Goal: Task Accomplishment & Management: Use online tool/utility

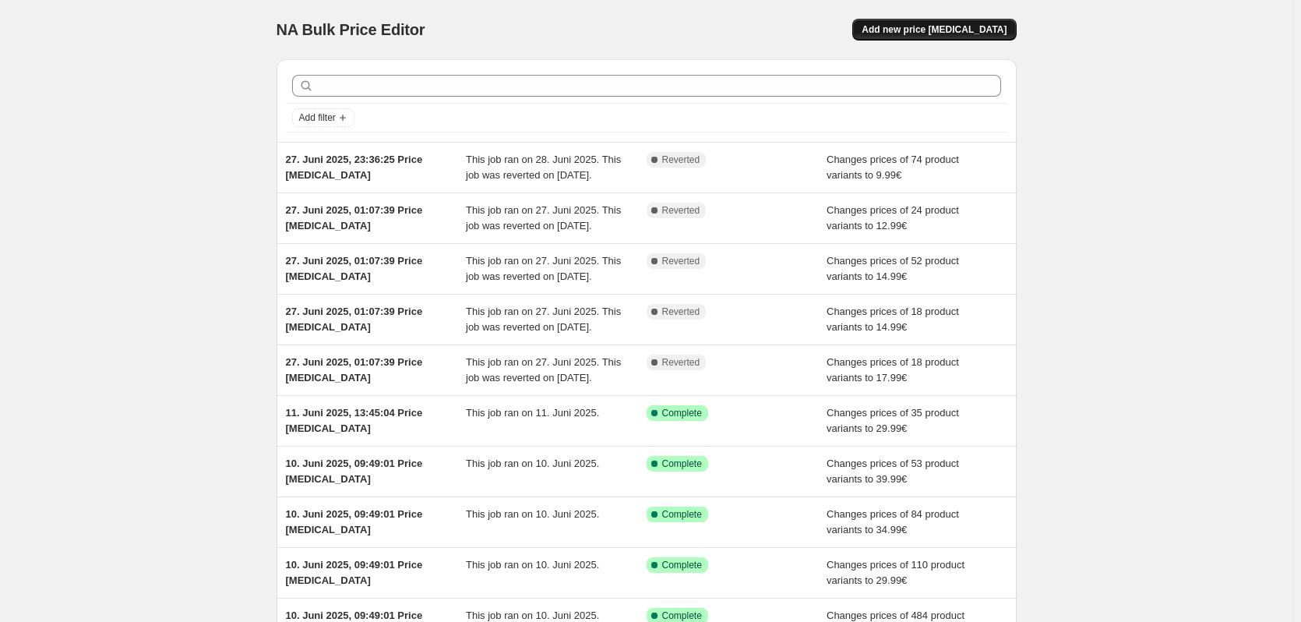
click at [943, 32] on span "Add new price [MEDICAL_DATA]" at bounding box center [934, 29] width 145 height 12
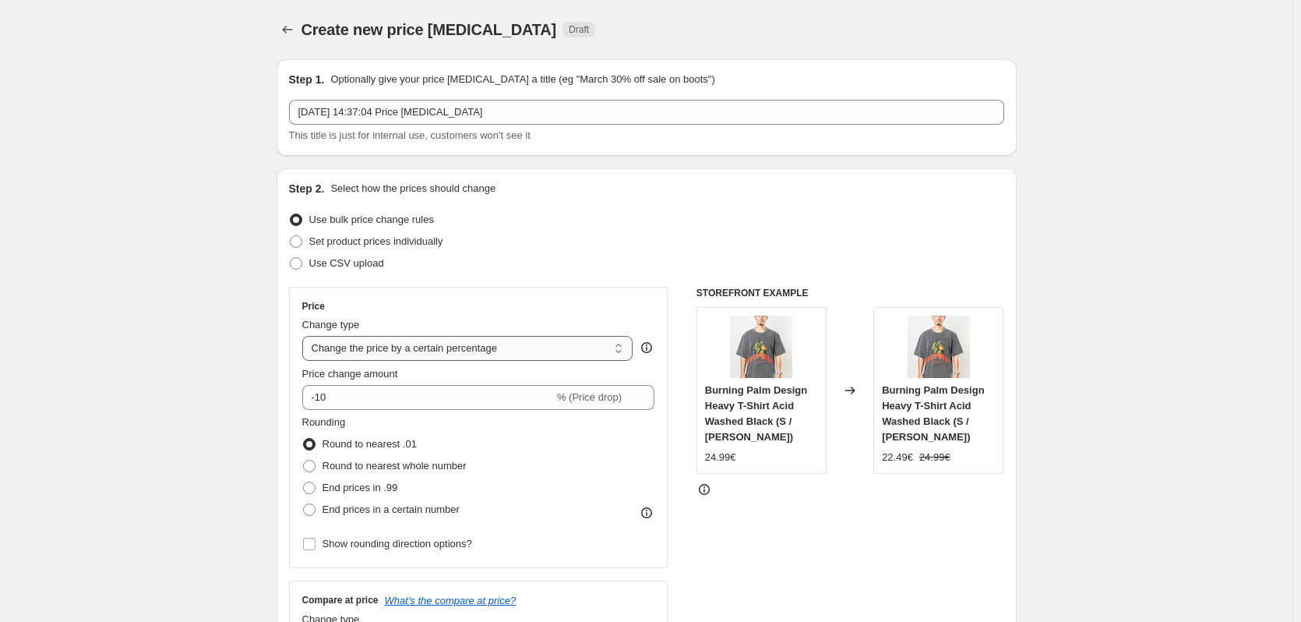
click at [426, 355] on select "Change the price to a certain amount Change the price by a certain amount Chang…" at bounding box center [467, 348] width 331 height 25
select select "to"
click at [305, 336] on select "Change the price to a certain amount Change the price by a certain amount Chang…" at bounding box center [467, 348] width 331 height 25
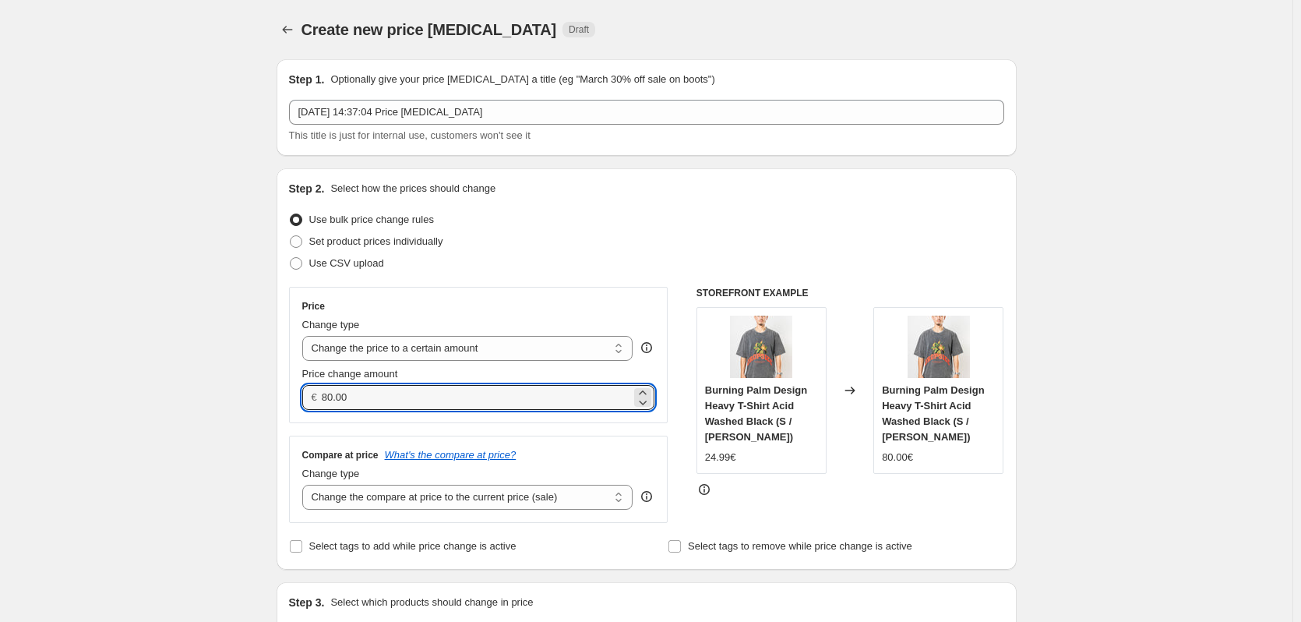
drag, startPoint x: 383, startPoint y: 393, endPoint x: 185, endPoint y: 390, distance: 197.2
type input "14.99"
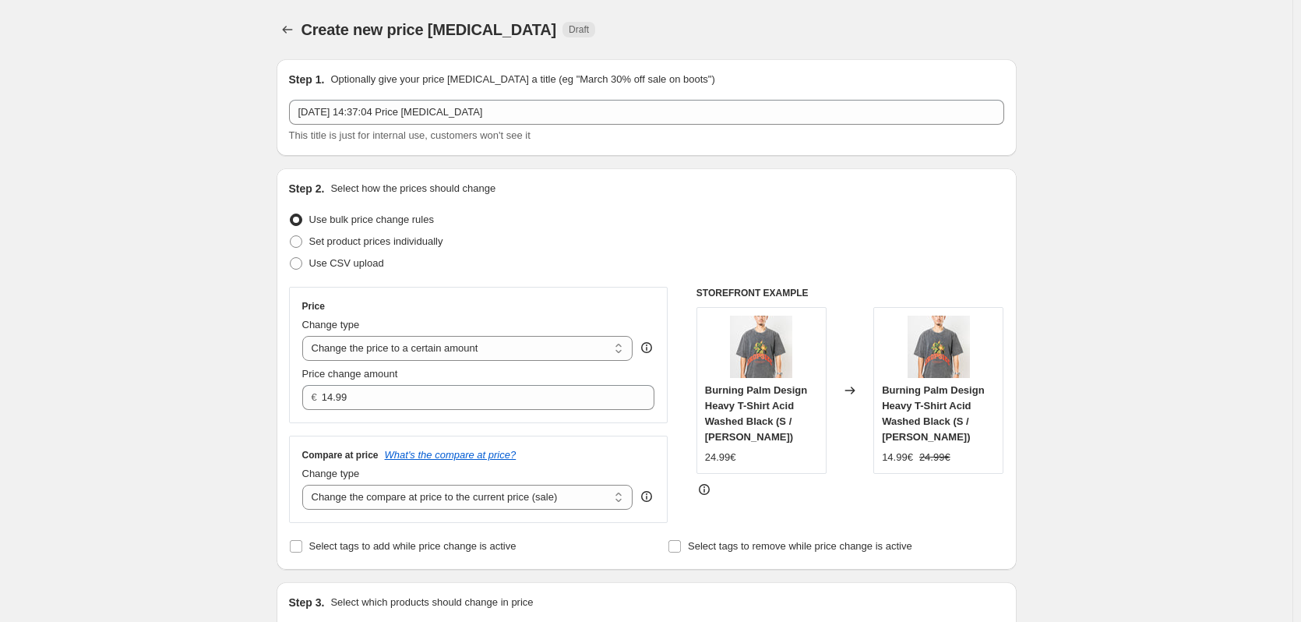
drag, startPoint x: 168, startPoint y: 308, endPoint x: 178, endPoint y: 302, distance: 11.9
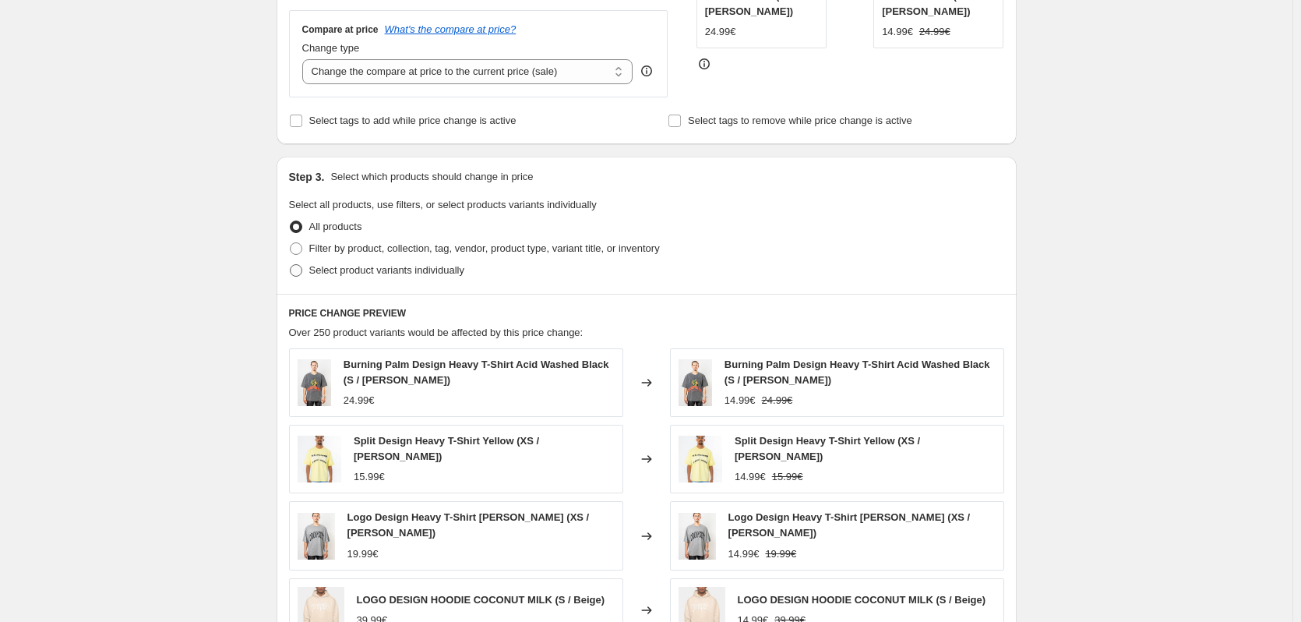
scroll to position [468, 0]
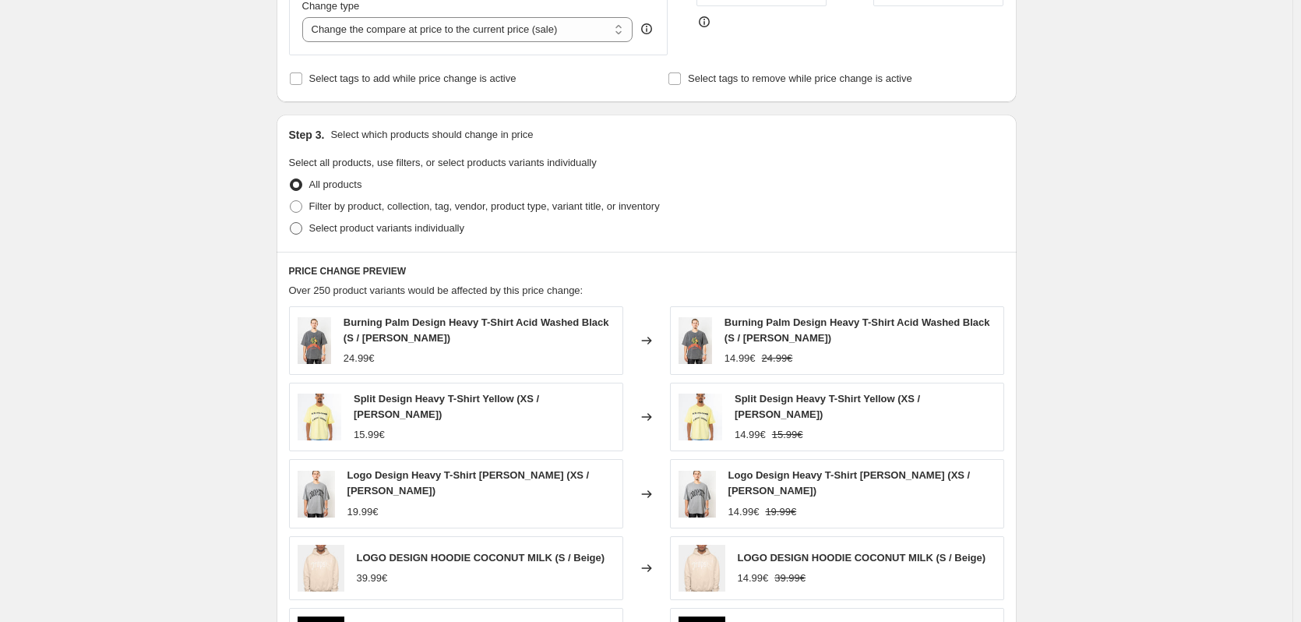
click at [439, 224] on span "Select product variants individually" at bounding box center [386, 228] width 155 height 12
click at [291, 223] on input "Select product variants individually" at bounding box center [290, 222] width 1 height 1
radio input "true"
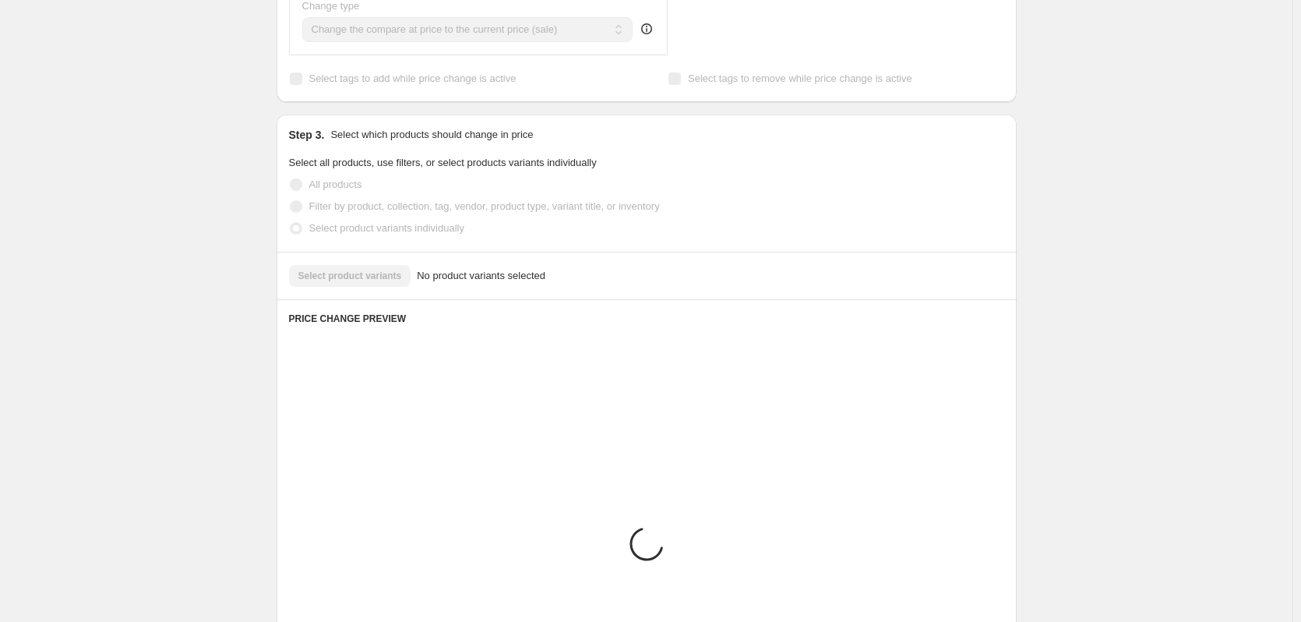
scroll to position [447, 0]
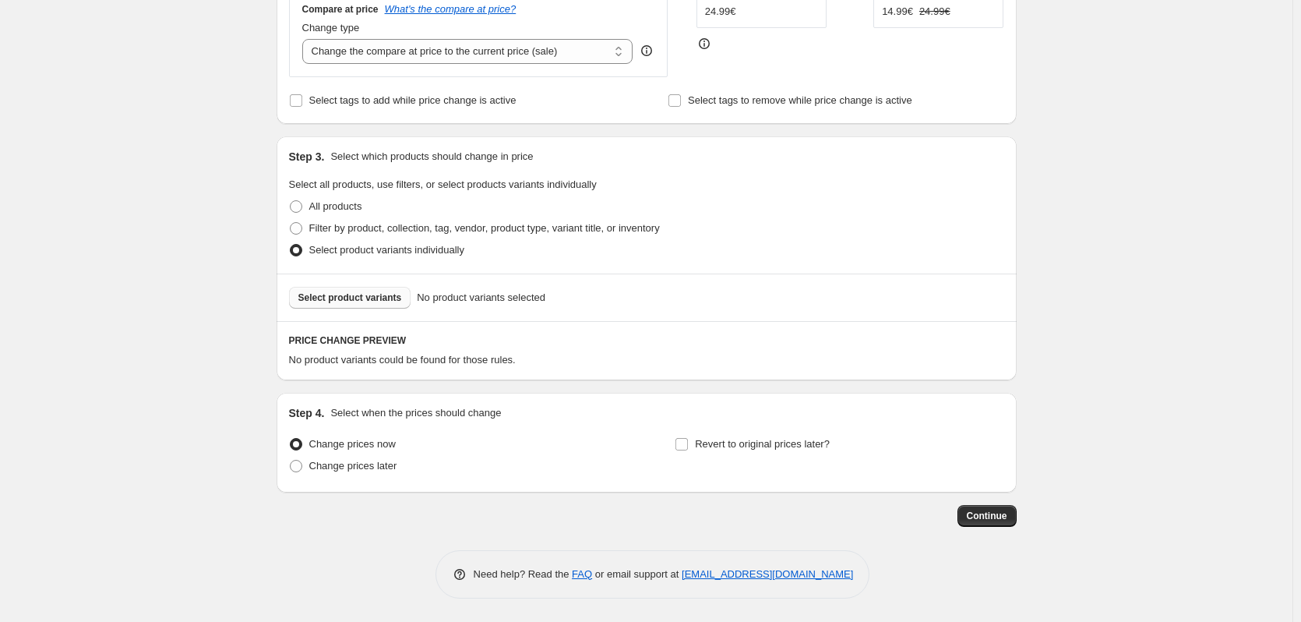
click at [369, 293] on span "Select product variants" at bounding box center [350, 297] width 104 height 12
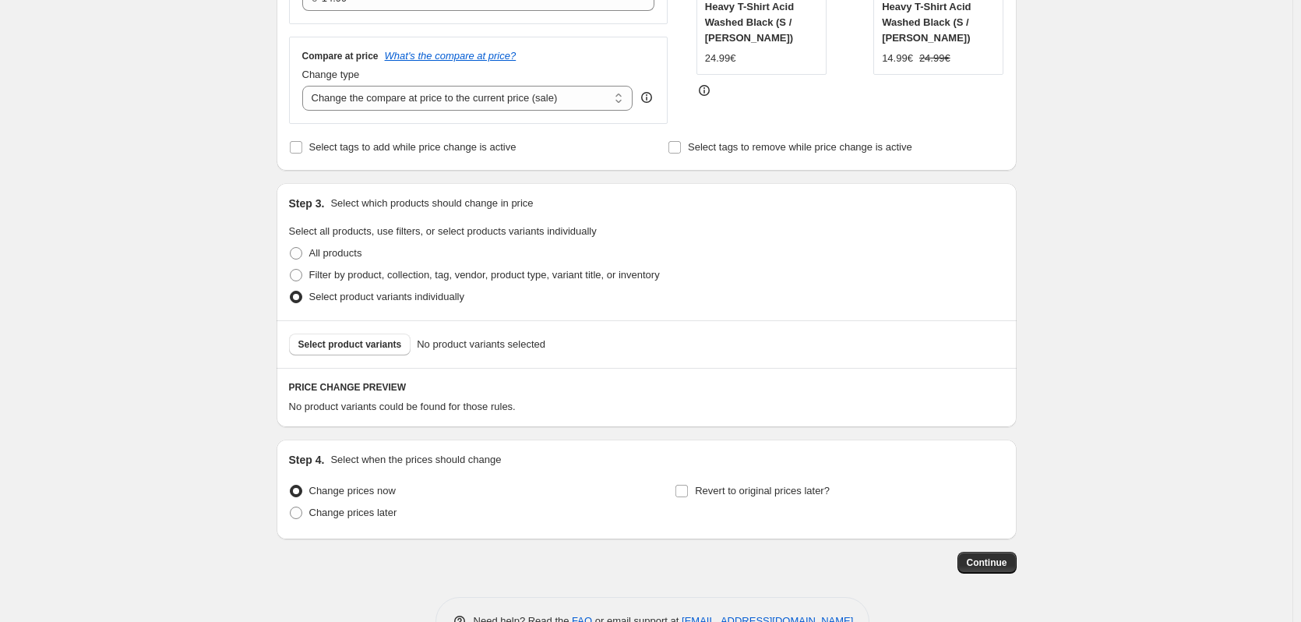
scroll to position [135, 0]
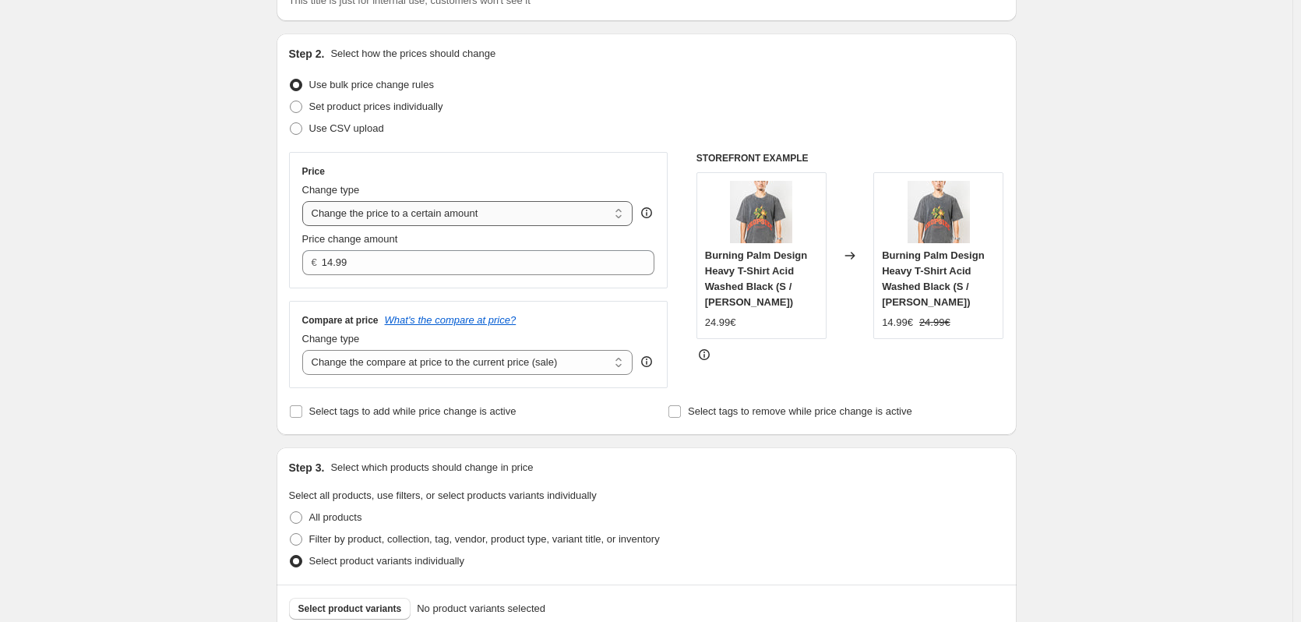
click at [463, 216] on select "Change the price to a certain amount Change the price by a certain amount Chang…" at bounding box center [467, 213] width 331 height 25
click at [222, 260] on div "Create new price [MEDICAL_DATA]. This page is ready Create new price [MEDICAL_D…" at bounding box center [646, 399] width 1293 height 1068
click at [341, 539] on span "Filter by product, collection, tag, vendor, product type, variant title, or inv…" at bounding box center [484, 539] width 351 height 12
click at [291, 534] on input "Filter by product, collection, tag, vendor, product type, variant title, or inv…" at bounding box center [290, 533] width 1 height 1
radio input "true"
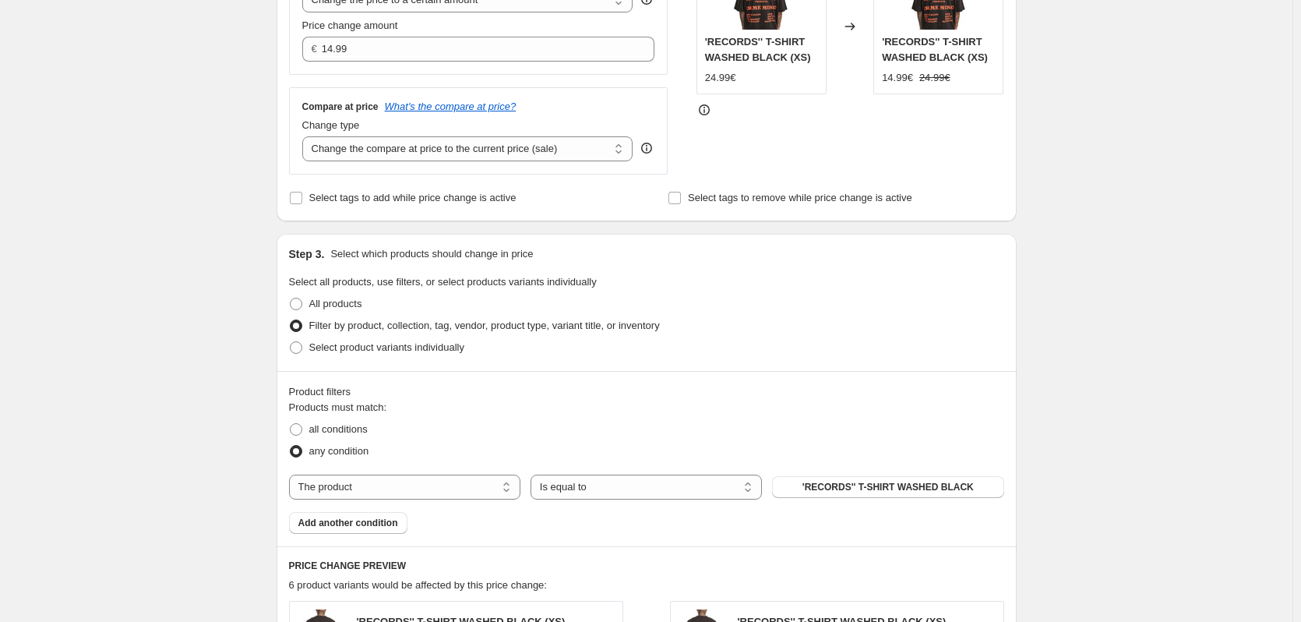
scroll to position [524, 0]
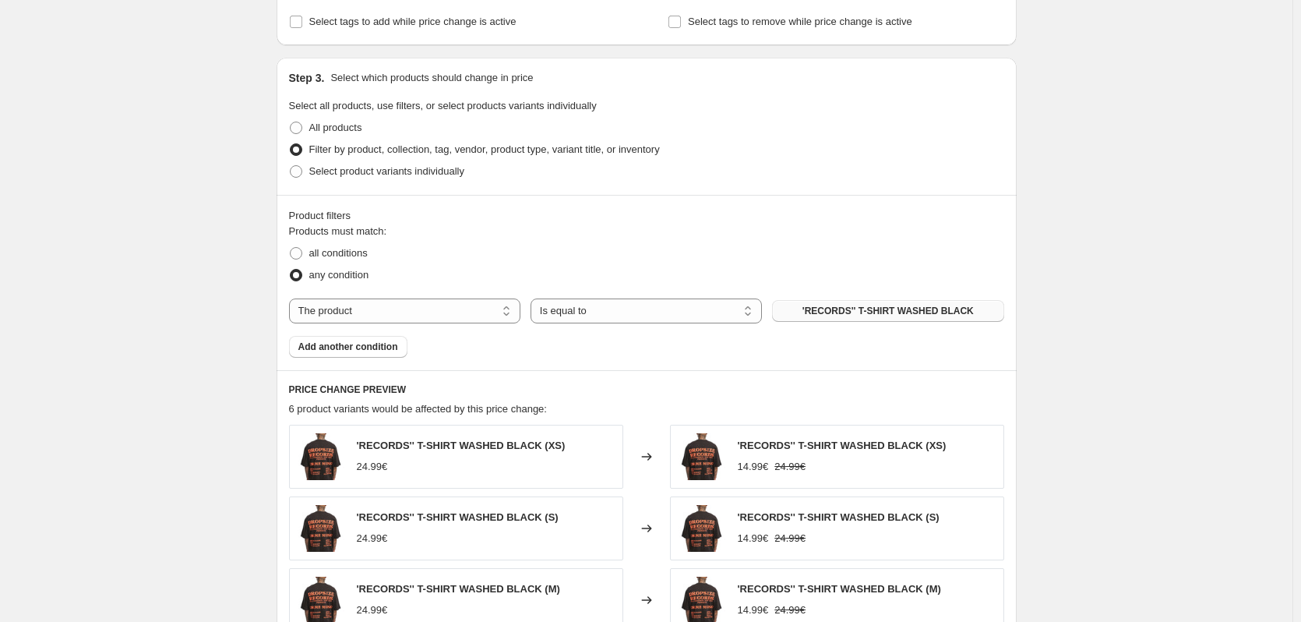
click at [858, 309] on span "'RECORDS'' T-SHIRT WASHED BLACK" at bounding box center [888, 311] width 171 height 12
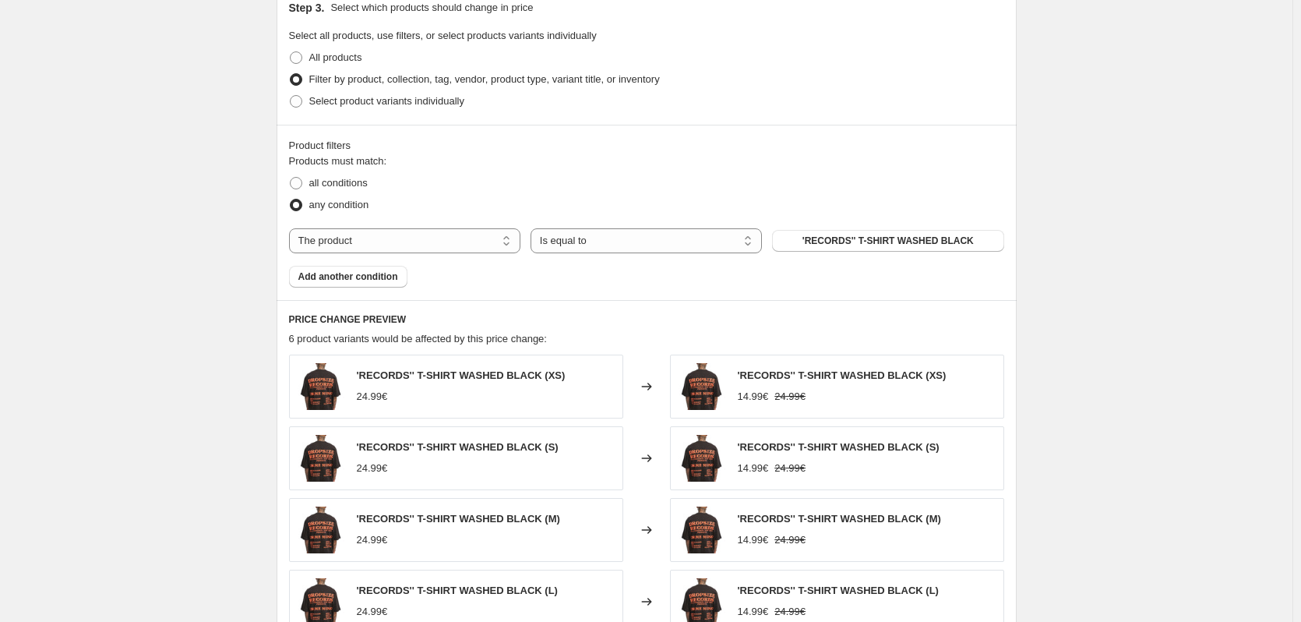
scroll to position [602, 0]
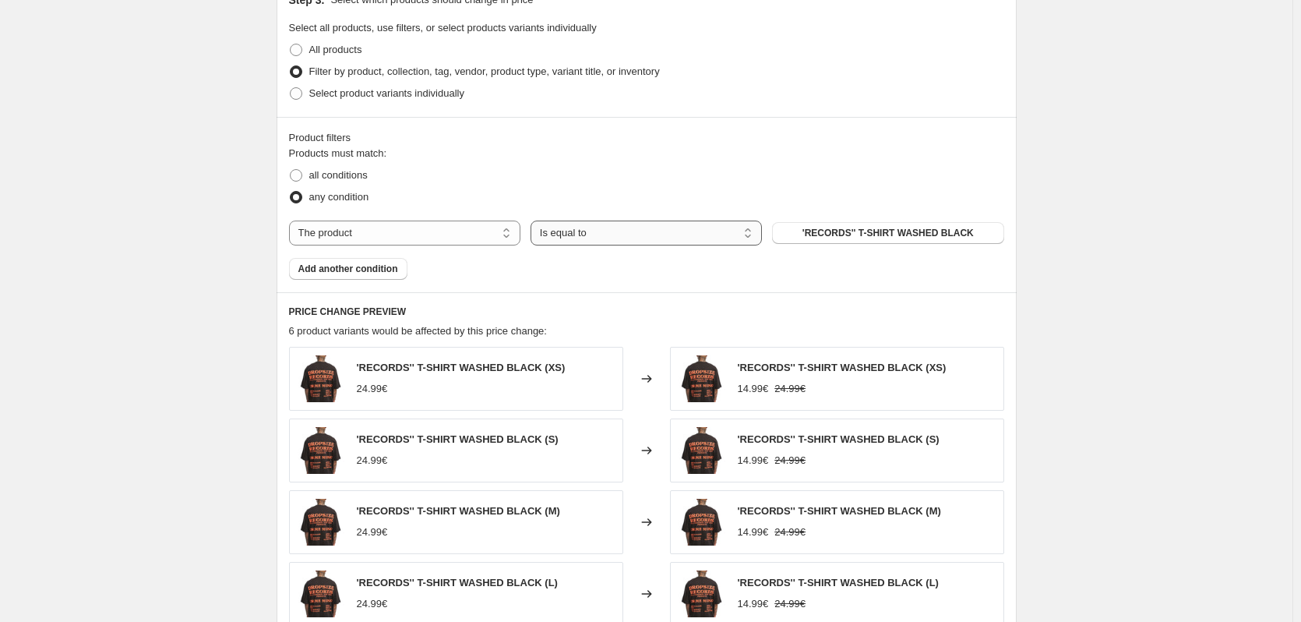
click at [583, 238] on select "Is equal to Is not equal to" at bounding box center [646, 233] width 231 height 25
click at [487, 231] on select "The product The product's collection The product's tag The product's vendor The…" at bounding box center [404, 233] width 231 height 25
select select "tag"
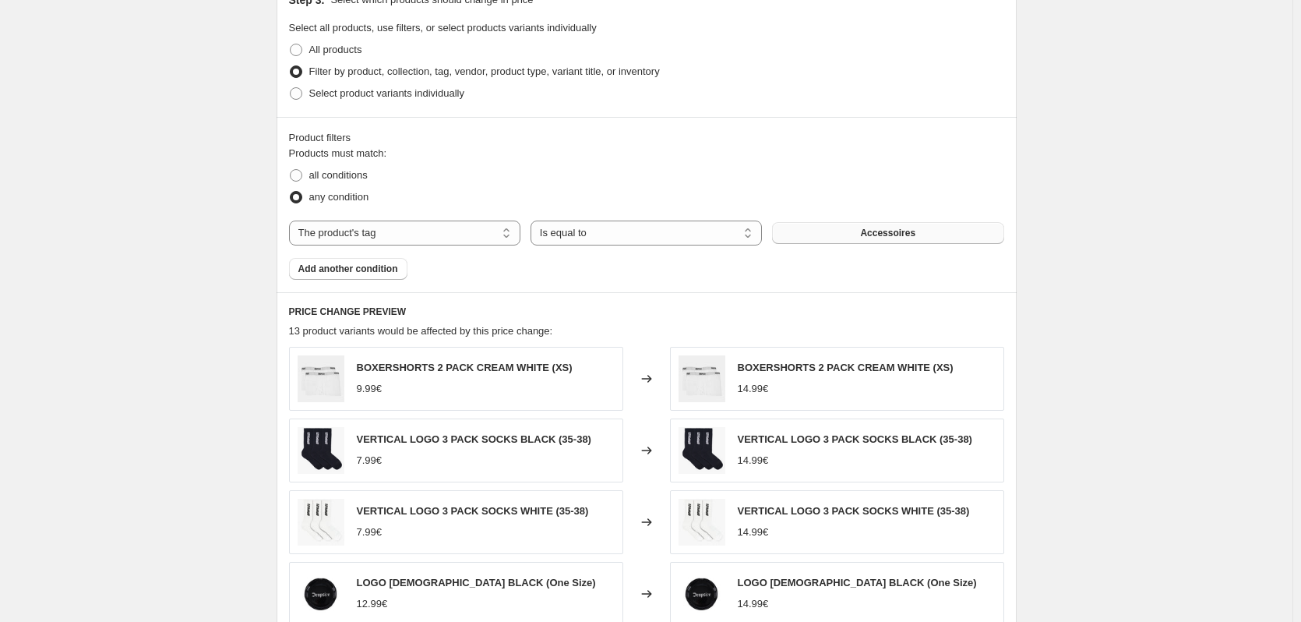
click at [848, 234] on button "Accessoires" at bounding box center [887, 233] width 231 height 22
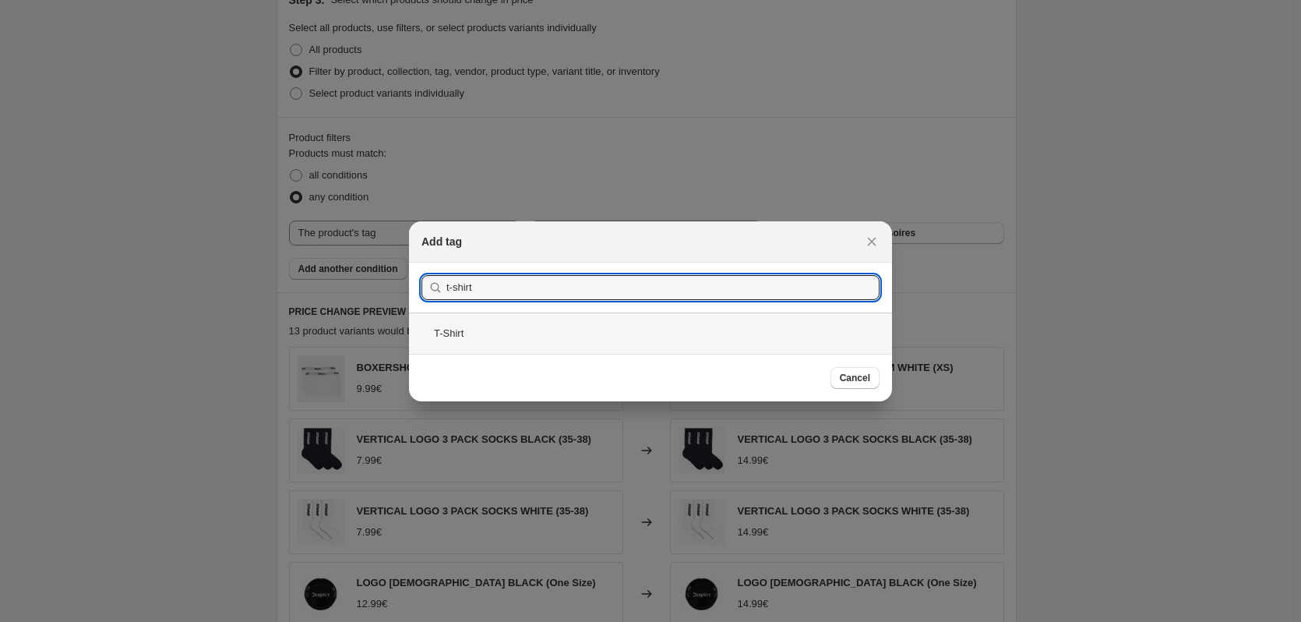
type input "t-shirt"
click at [475, 331] on div "T-Shirt" at bounding box center [650, 333] width 483 height 41
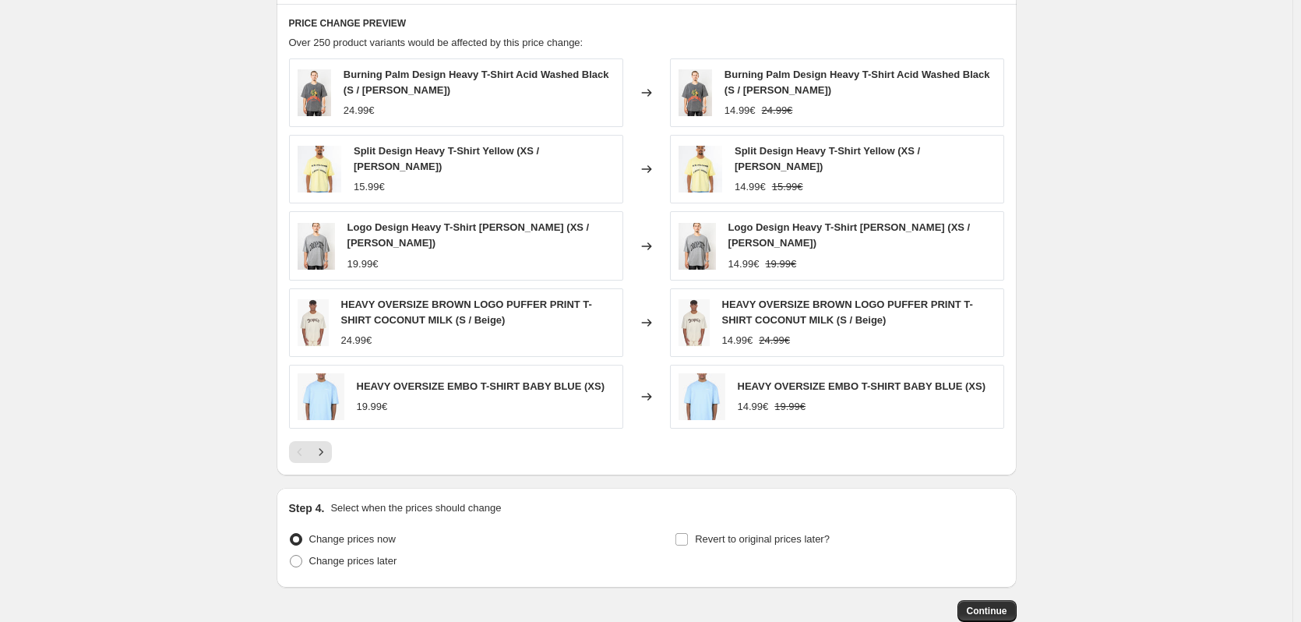
scroll to position [914, 0]
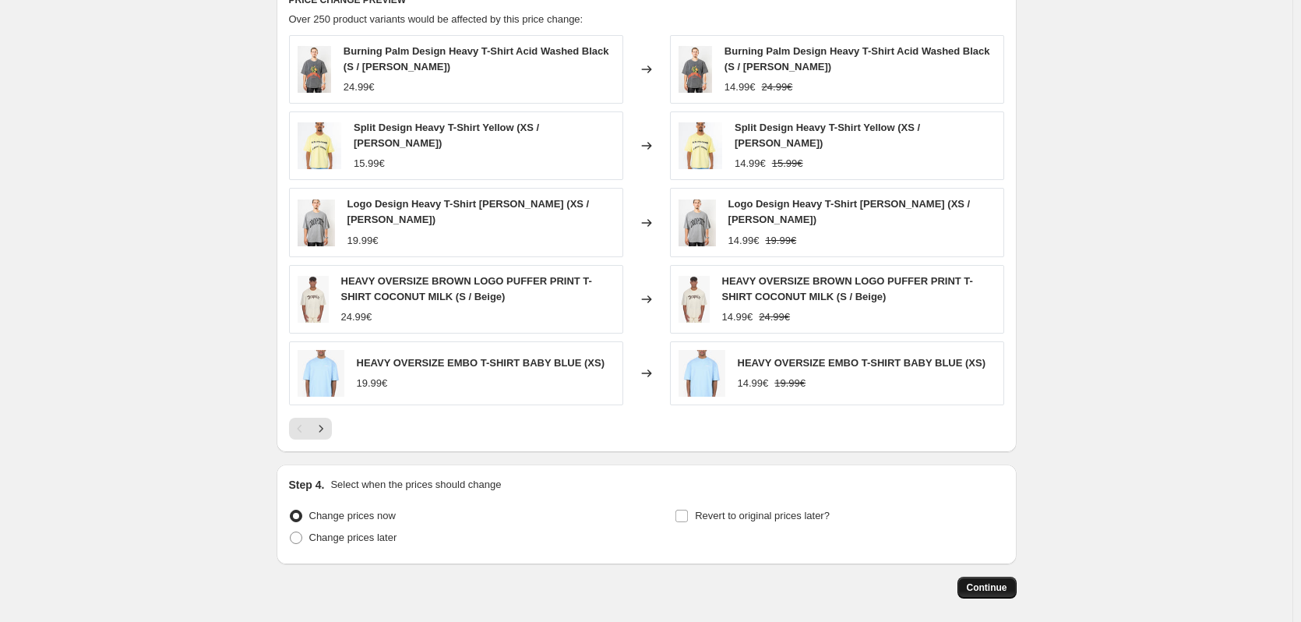
click at [990, 581] on span "Continue" at bounding box center [987, 587] width 41 height 12
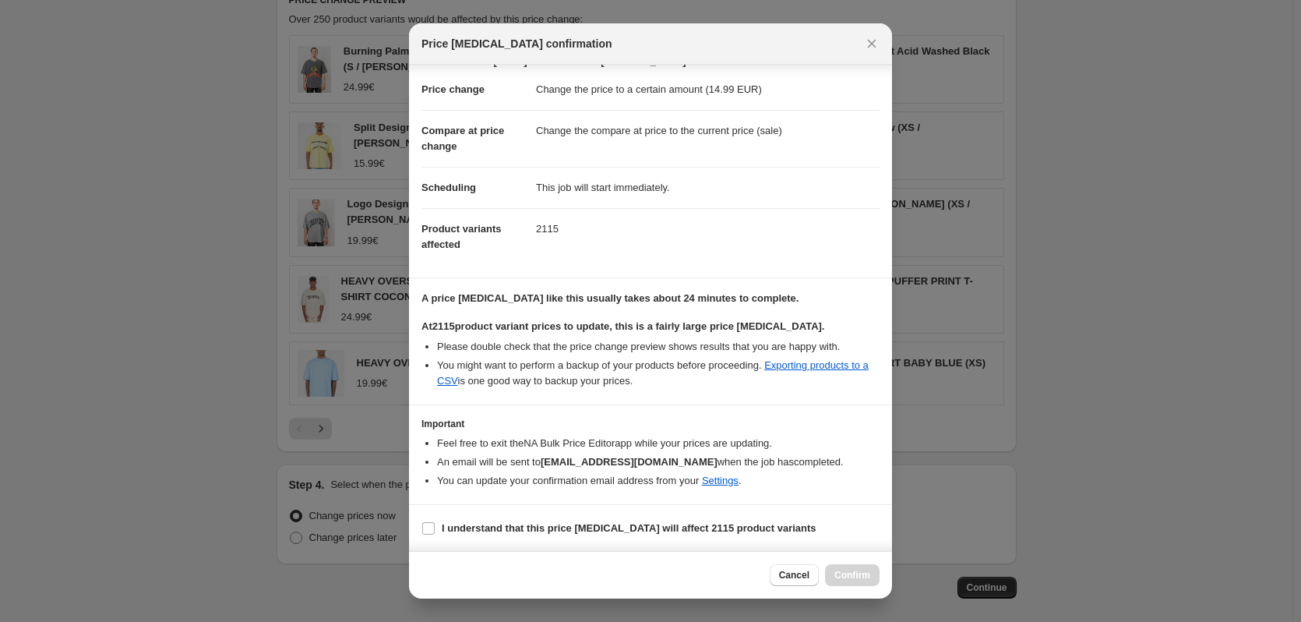
scroll to position [24, 0]
click at [540, 528] on b "I understand that this price [MEDICAL_DATA] will affect 2115 product variants" at bounding box center [629, 527] width 375 height 12
click at [435, 528] on input "I understand that this price [MEDICAL_DATA] will affect 2115 product variants" at bounding box center [428, 527] width 12 height 12
checkbox input "true"
click at [863, 569] on button "Confirm" at bounding box center [852, 575] width 55 height 22
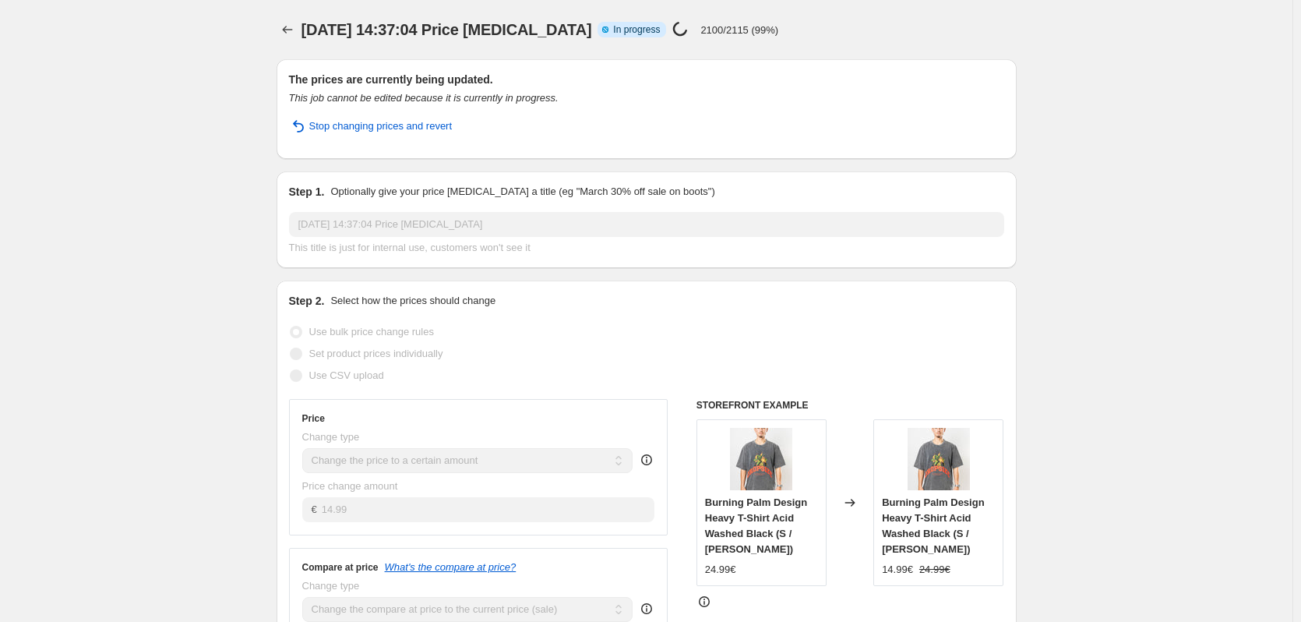
select select "tag"
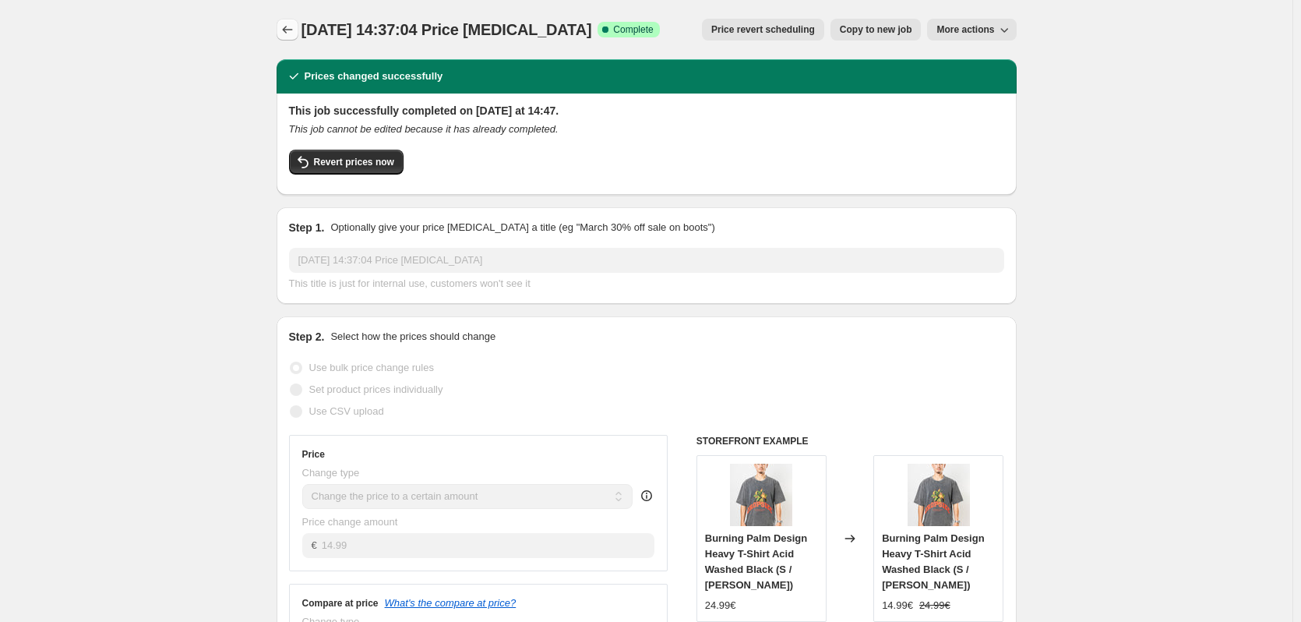
click at [283, 31] on icon "Price change jobs" at bounding box center [288, 30] width 16 height 16
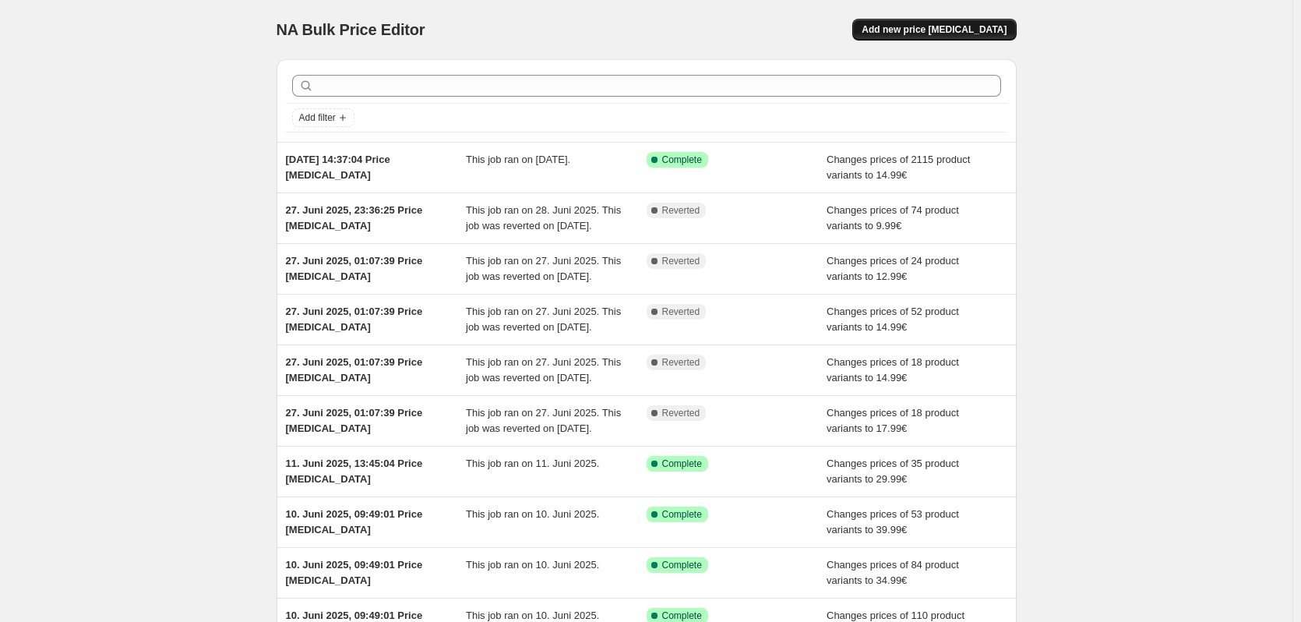
click at [994, 28] on span "Add new price [MEDICAL_DATA]" at bounding box center [934, 29] width 145 height 12
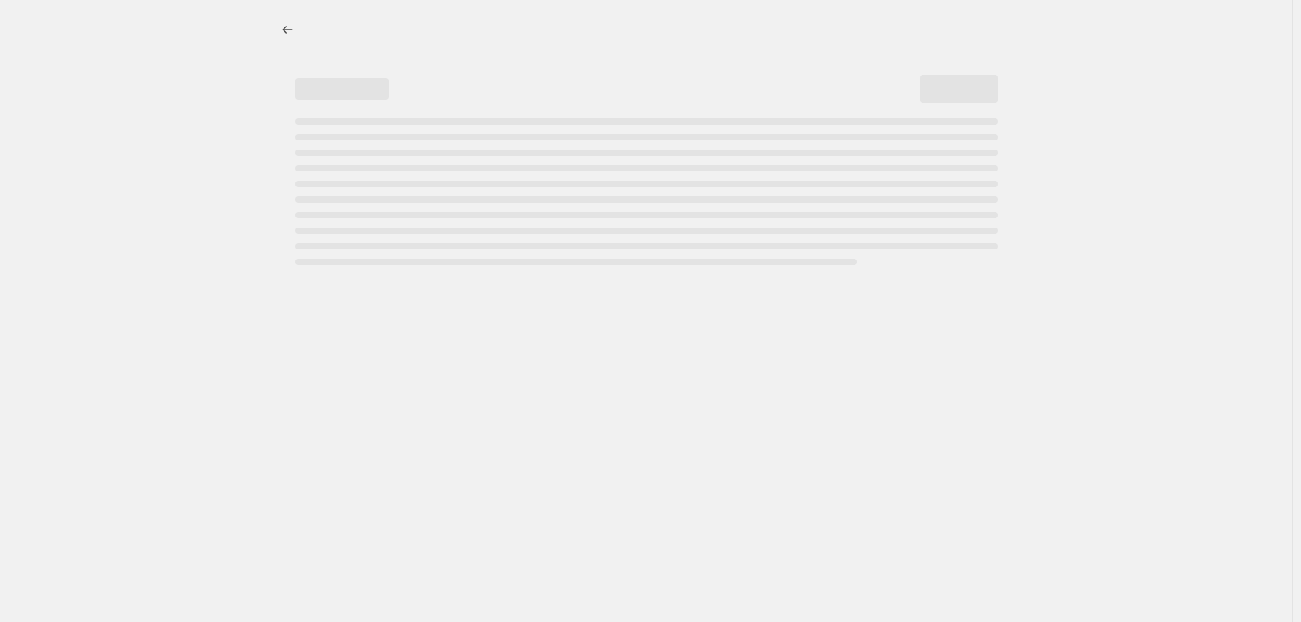
select select "percentage"
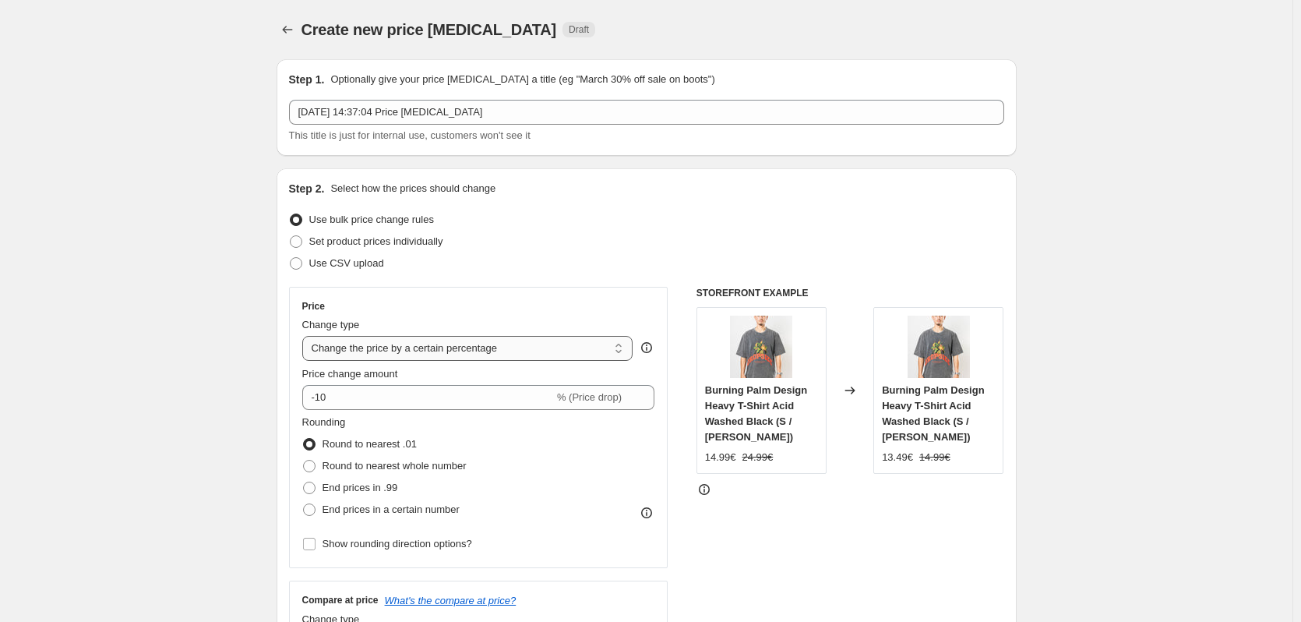
click at [430, 345] on select "Change the price to a certain amount Change the price by a certain amount Chang…" at bounding box center [467, 348] width 331 height 25
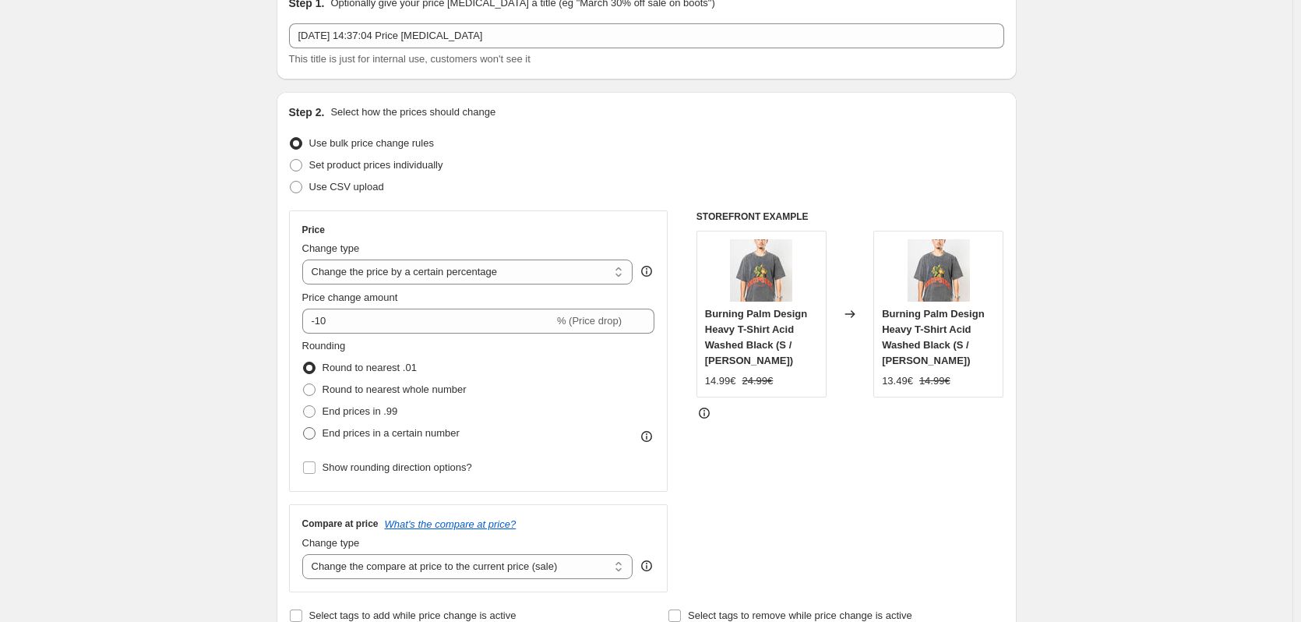
scroll to position [78, 0]
click at [344, 429] on span "End prices in a certain number" at bounding box center [391, 432] width 137 height 12
click at [304, 426] on input "End prices in a certain number" at bounding box center [303, 426] width 1 height 1
radio input "true"
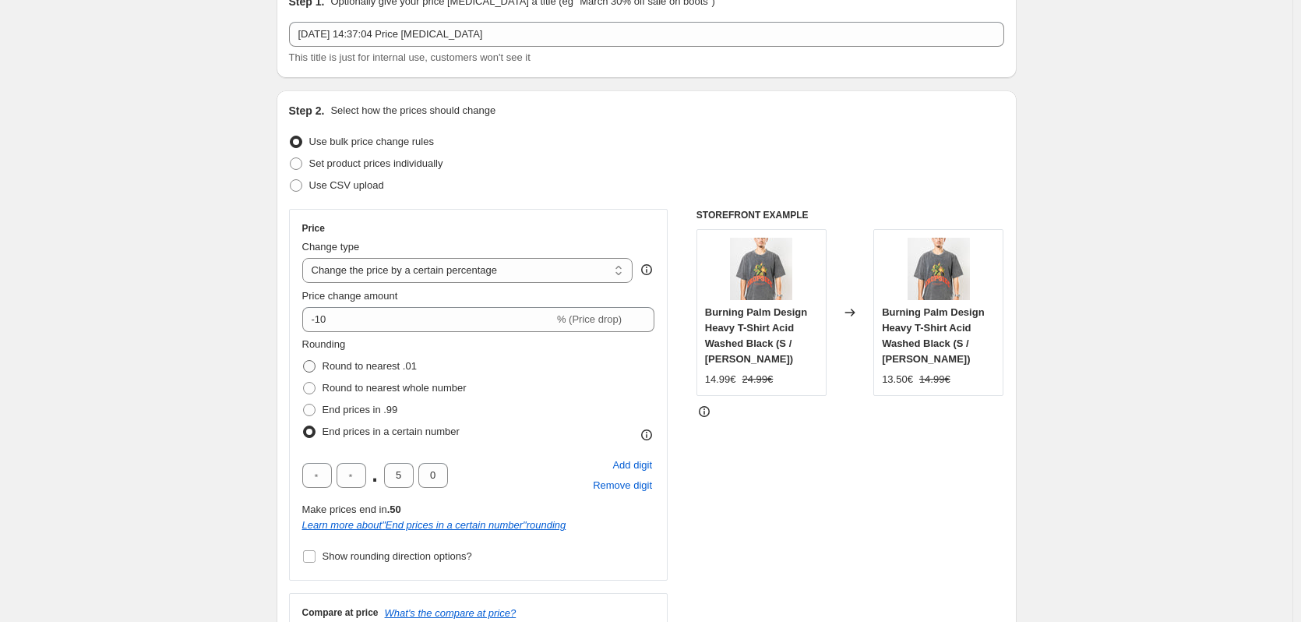
click at [346, 368] on span "Round to nearest .01" at bounding box center [370, 366] width 94 height 12
click at [304, 361] on input "Round to nearest .01" at bounding box center [303, 360] width 1 height 1
radio input "true"
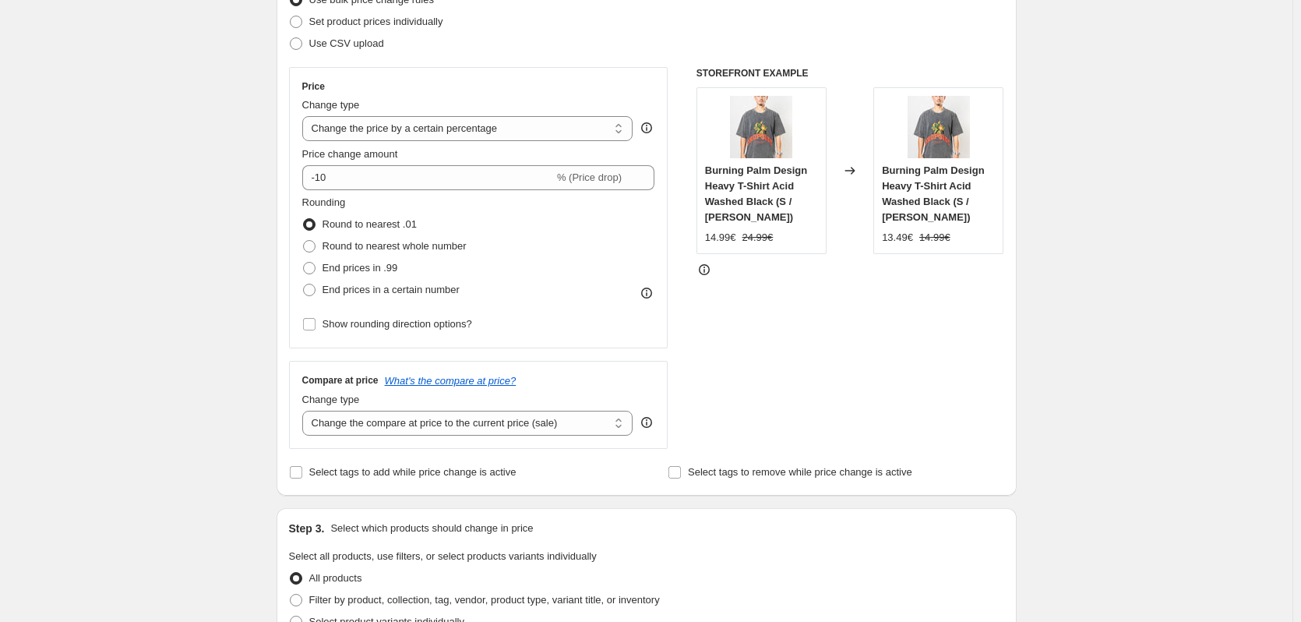
scroll to position [234, 0]
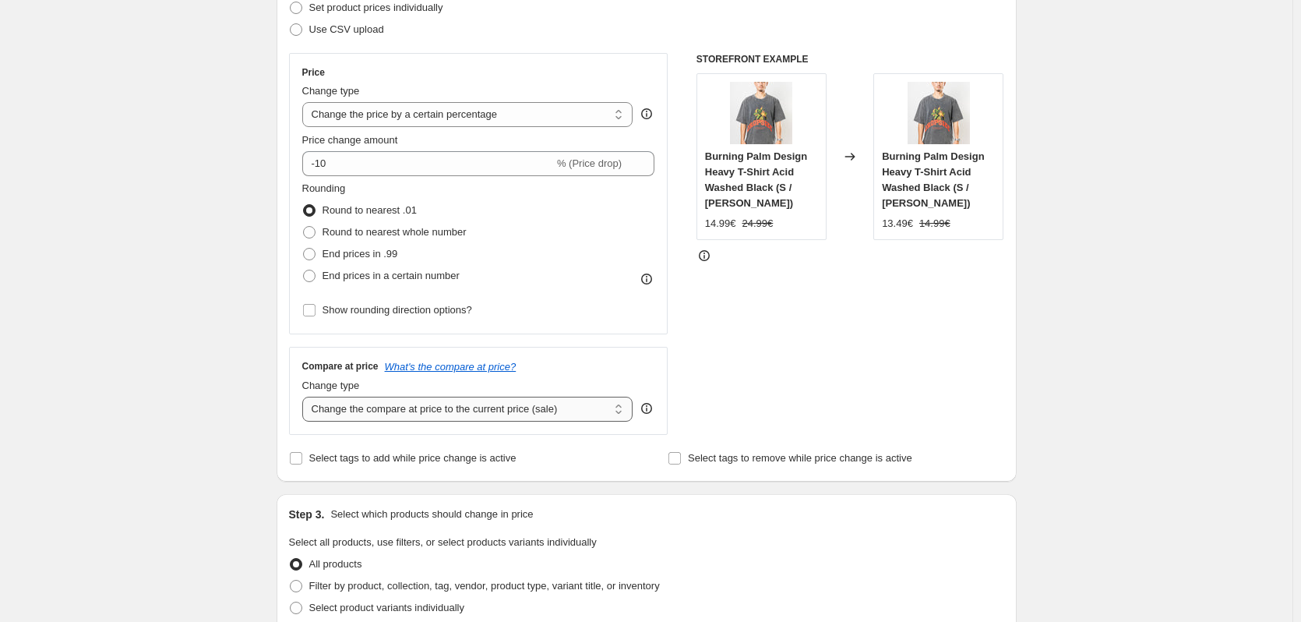
click at [391, 413] on select "Change the compare at price to the current price (sale) Change the compare at p…" at bounding box center [467, 409] width 331 height 25
click at [255, 330] on div "Create new price [MEDICAL_DATA]. This page is ready Create new price [MEDICAL_D…" at bounding box center [646, 552] width 1293 height 1573
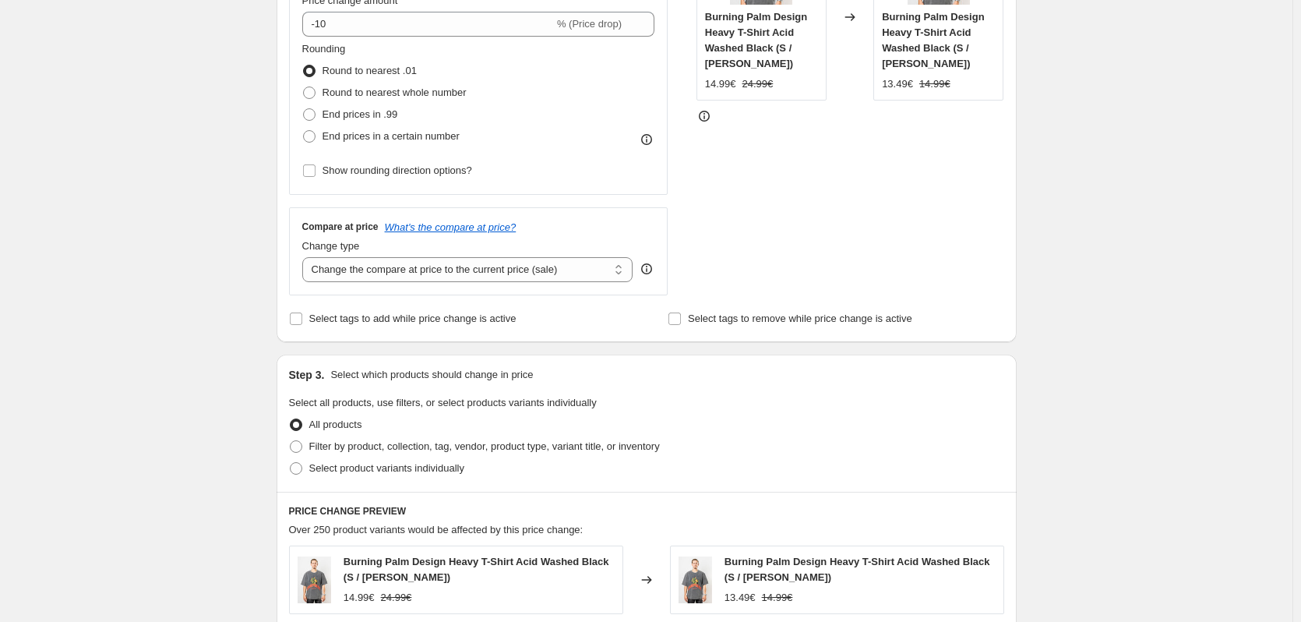
scroll to position [390, 0]
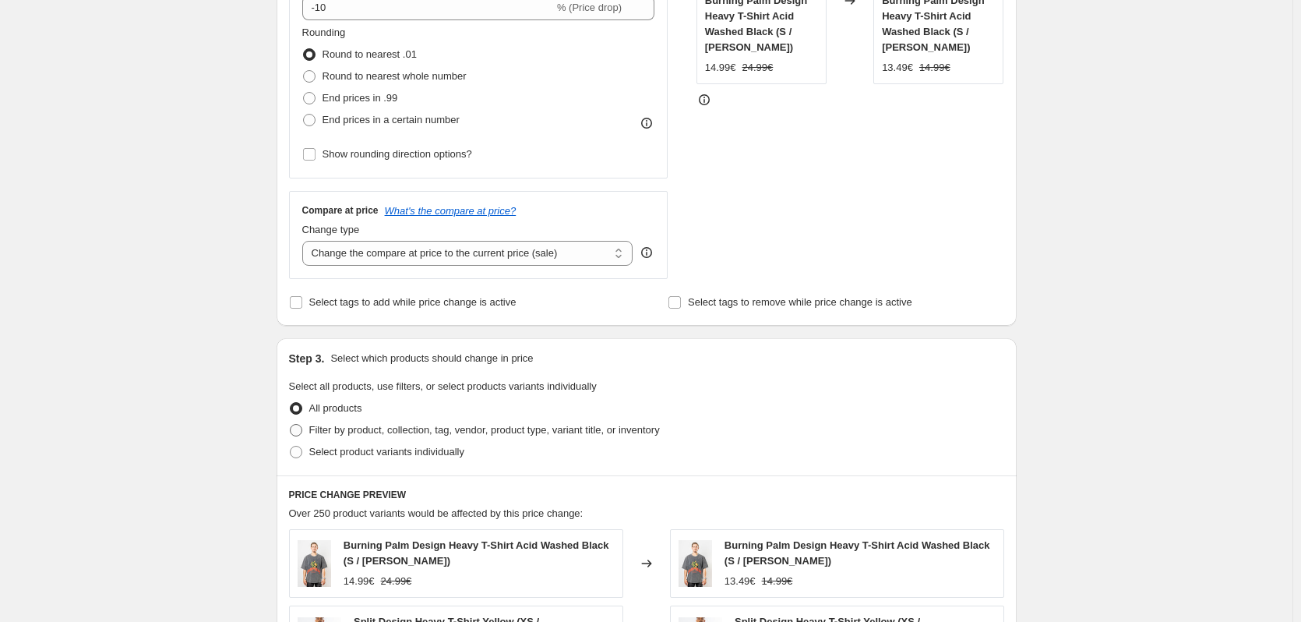
click at [337, 436] on span "Filter by product, collection, tag, vendor, product type, variant title, or inv…" at bounding box center [484, 430] width 351 height 12
click at [291, 425] on input "Filter by product, collection, tag, vendor, product type, variant title, or inv…" at bounding box center [290, 424] width 1 height 1
radio input "true"
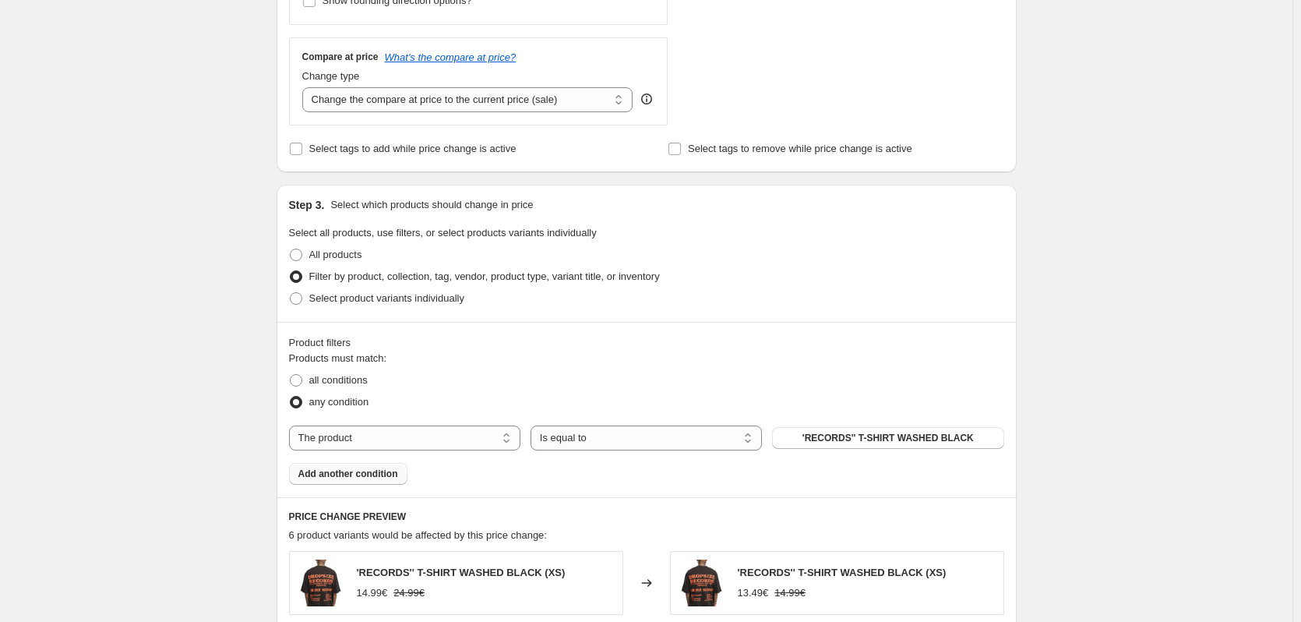
scroll to position [546, 0]
click at [652, 436] on select "Is equal to Is not equal to" at bounding box center [646, 435] width 231 height 25
click at [411, 441] on select "The product The product's collection The product's tag The product's vendor The…" at bounding box center [404, 435] width 231 height 25
select select "tag"
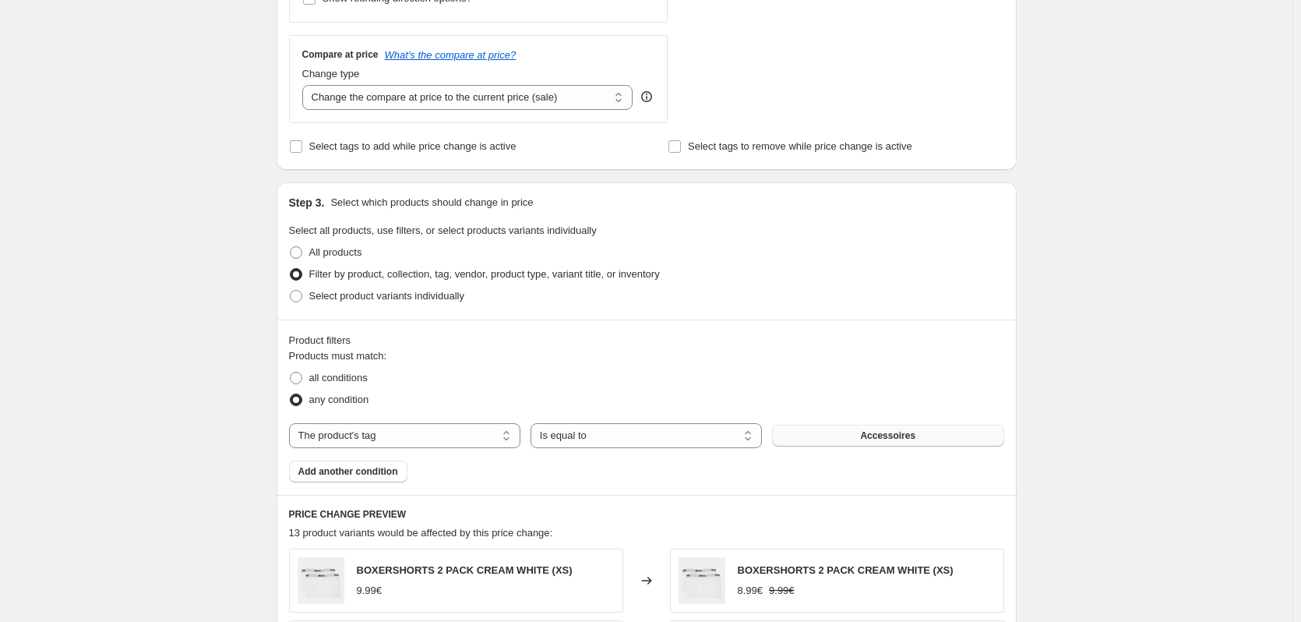
click at [875, 443] on button "Accessoires" at bounding box center [887, 436] width 231 height 22
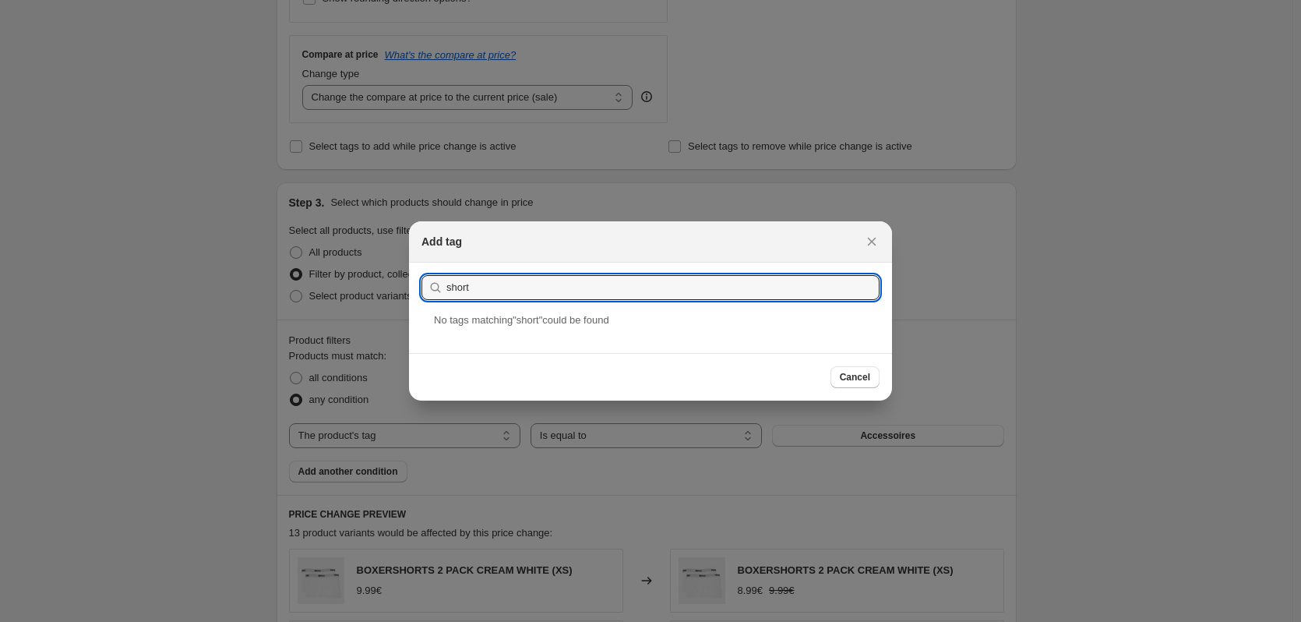
type input "short"
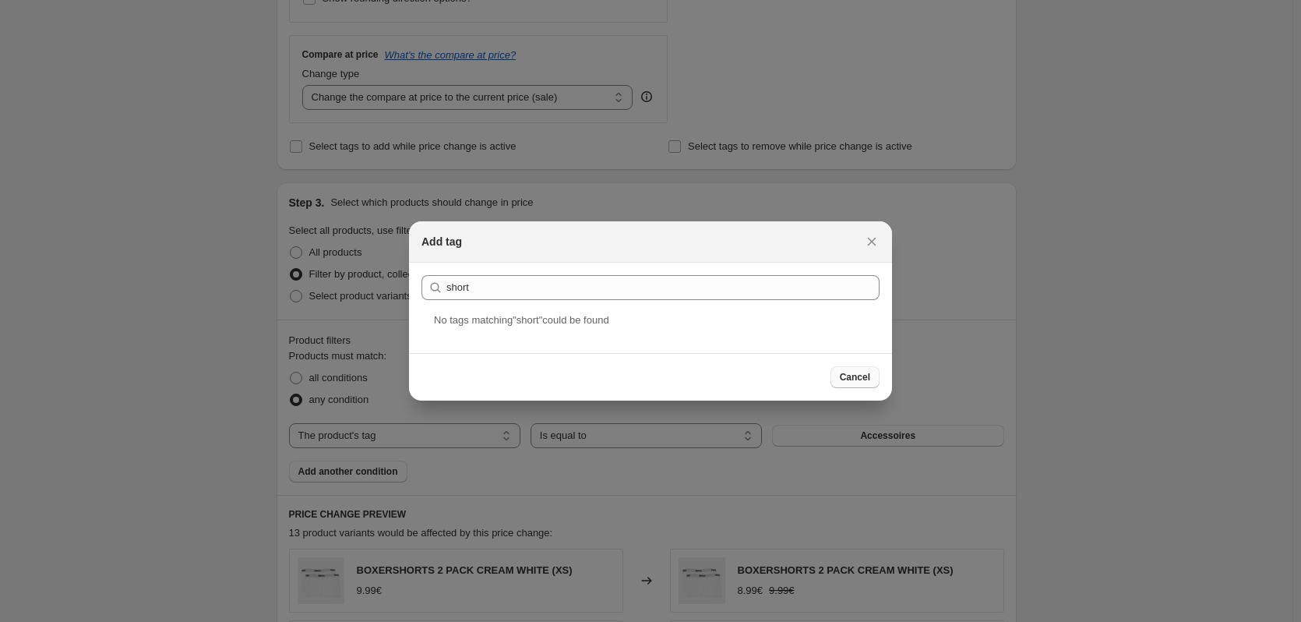
click at [860, 371] on button "Cancel" at bounding box center [855, 377] width 49 height 22
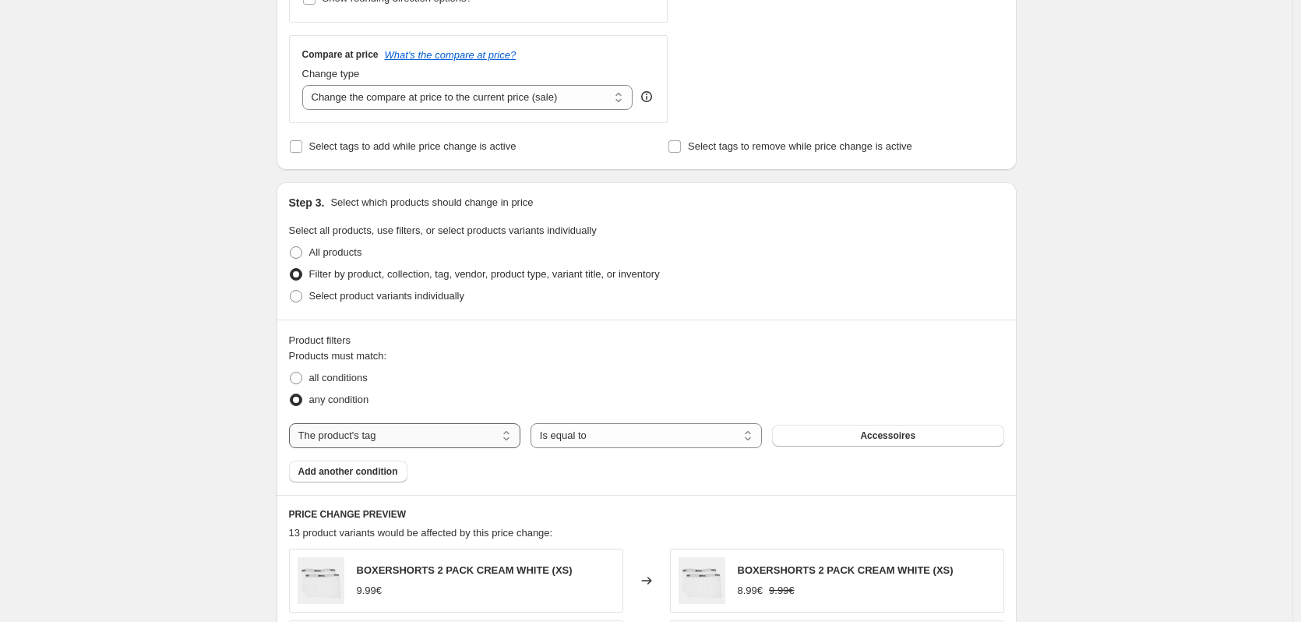
click at [464, 440] on select "The product The product's collection The product's tag The product's vendor The…" at bounding box center [404, 435] width 231 height 25
select select "collection"
click at [826, 440] on span "4BRO BUBATZ T-SHIRT (FARBBUBBLES)" at bounding box center [888, 435] width 185 height 12
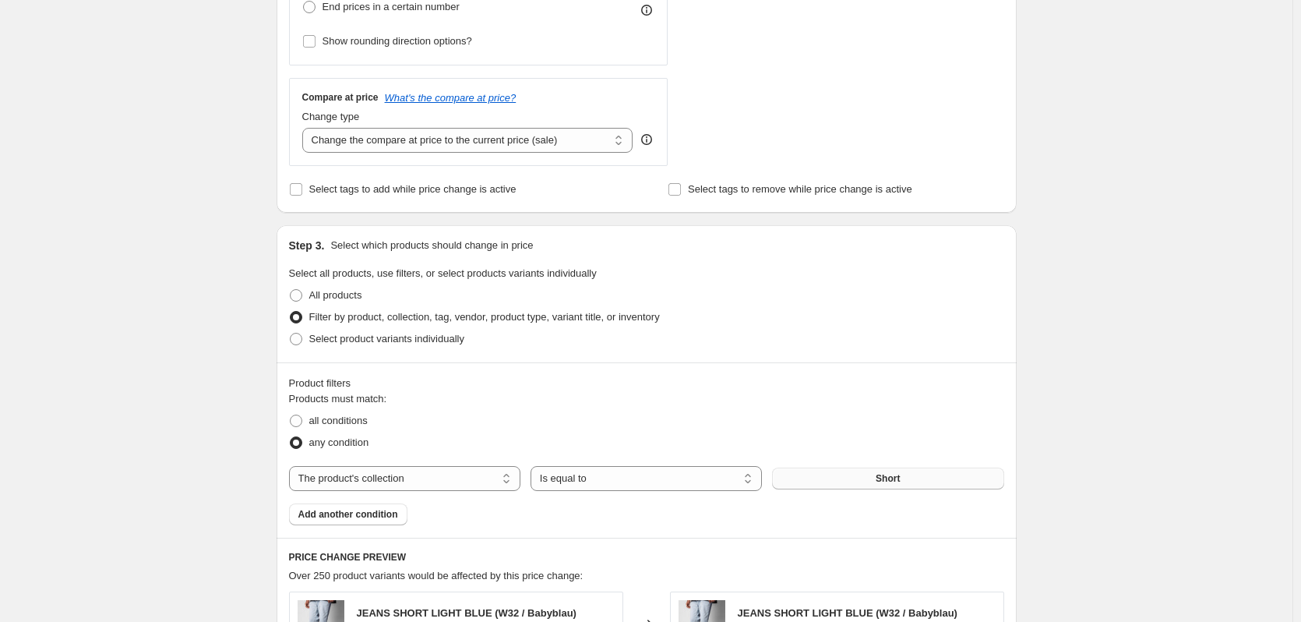
scroll to position [177, 0]
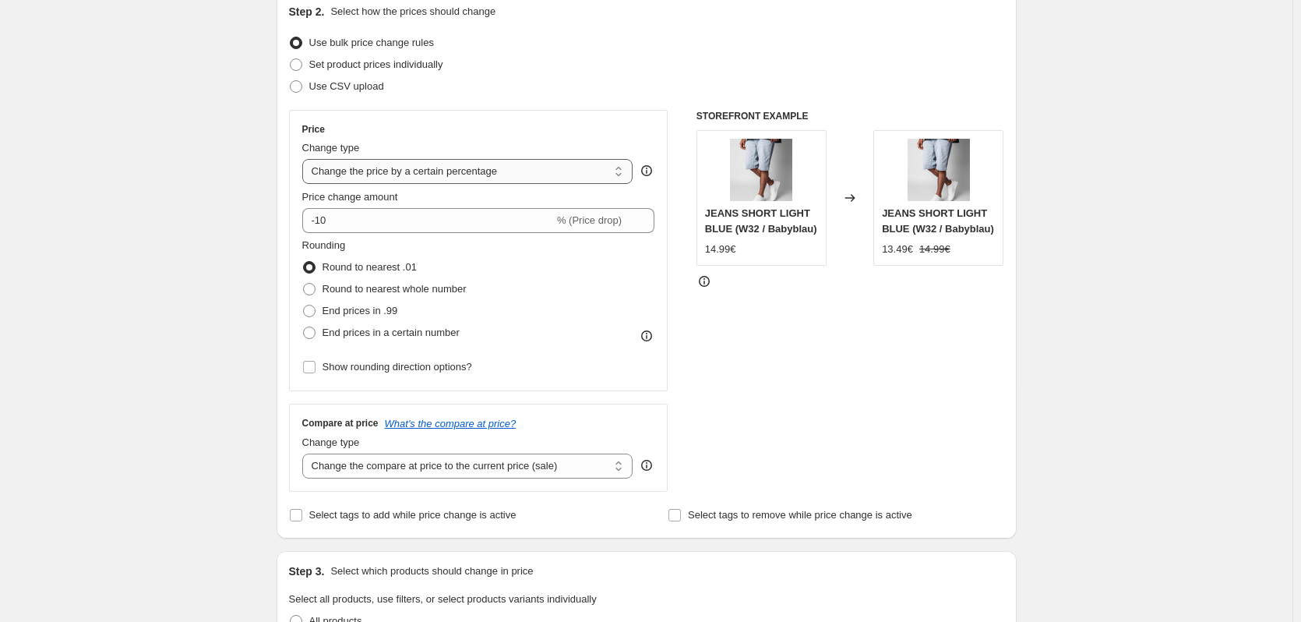
click at [402, 173] on select "Change the price to a certain amount Change the price by a certain amount Chang…" at bounding box center [467, 171] width 331 height 25
select select "to"
click at [305, 159] on select "Change the price to a certain amount Change the price by a certain amount Chang…" at bounding box center [467, 171] width 331 height 25
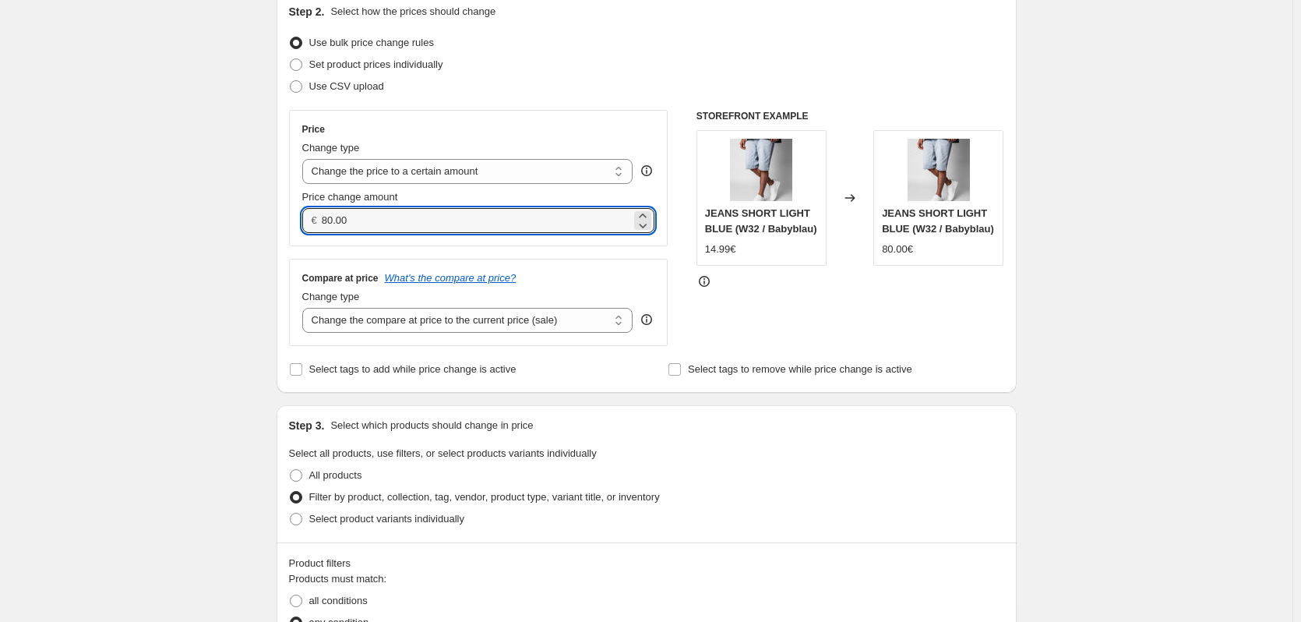
drag, startPoint x: 367, startPoint y: 221, endPoint x: 147, endPoint y: 237, distance: 221.2
click at [147, 238] on div "Create new price [MEDICAL_DATA]. This page is ready Create new price [MEDICAL_D…" at bounding box center [646, 624] width 1293 height 1603
type input "14.99"
click at [131, 217] on div "Create new price [MEDICAL_DATA]. This page is ready Create new price [MEDICAL_D…" at bounding box center [646, 624] width 1293 height 1603
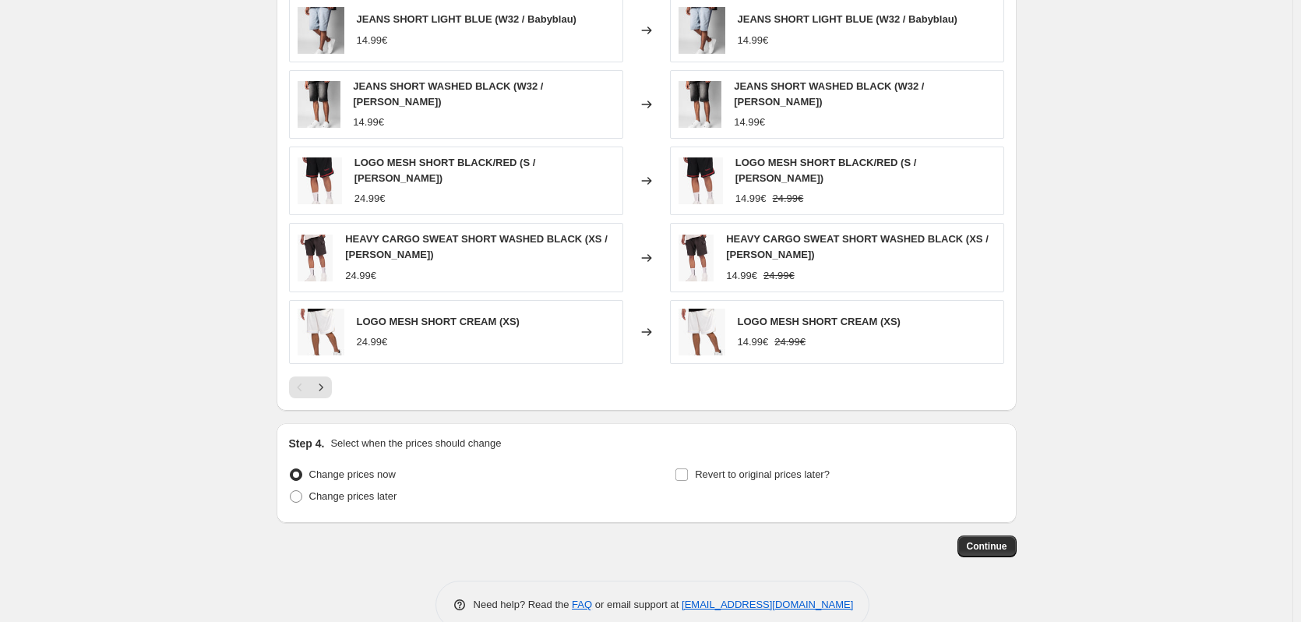
scroll to position [972, 0]
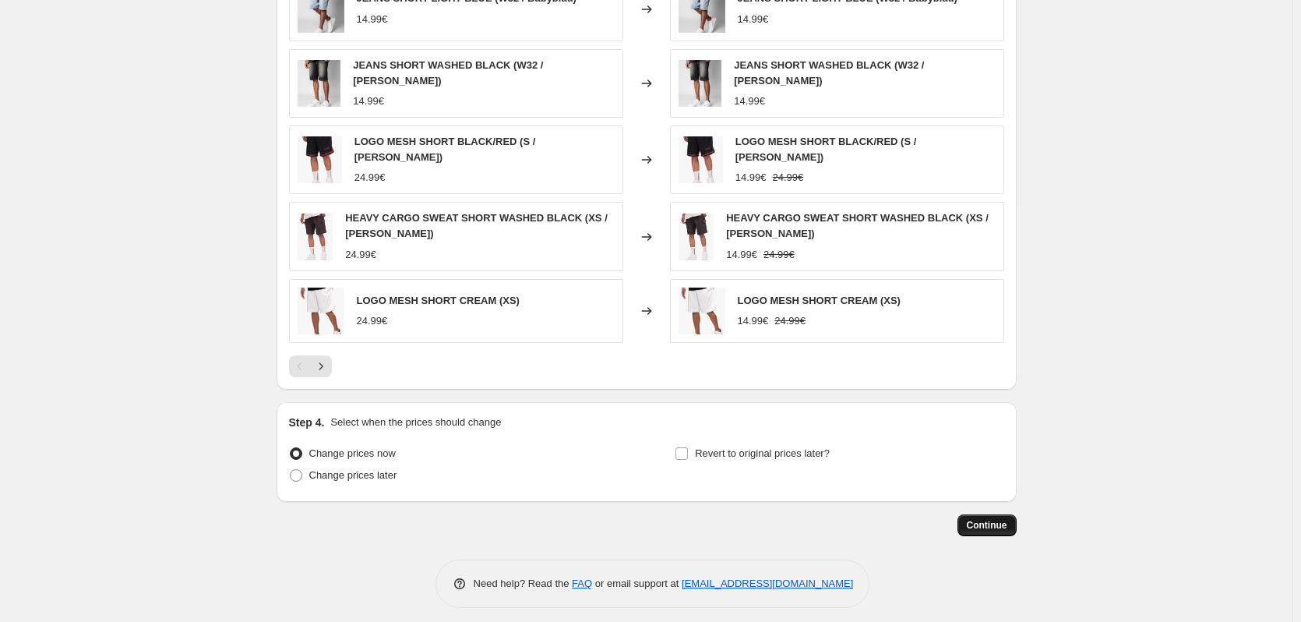
click at [987, 520] on span "Continue" at bounding box center [987, 525] width 41 height 12
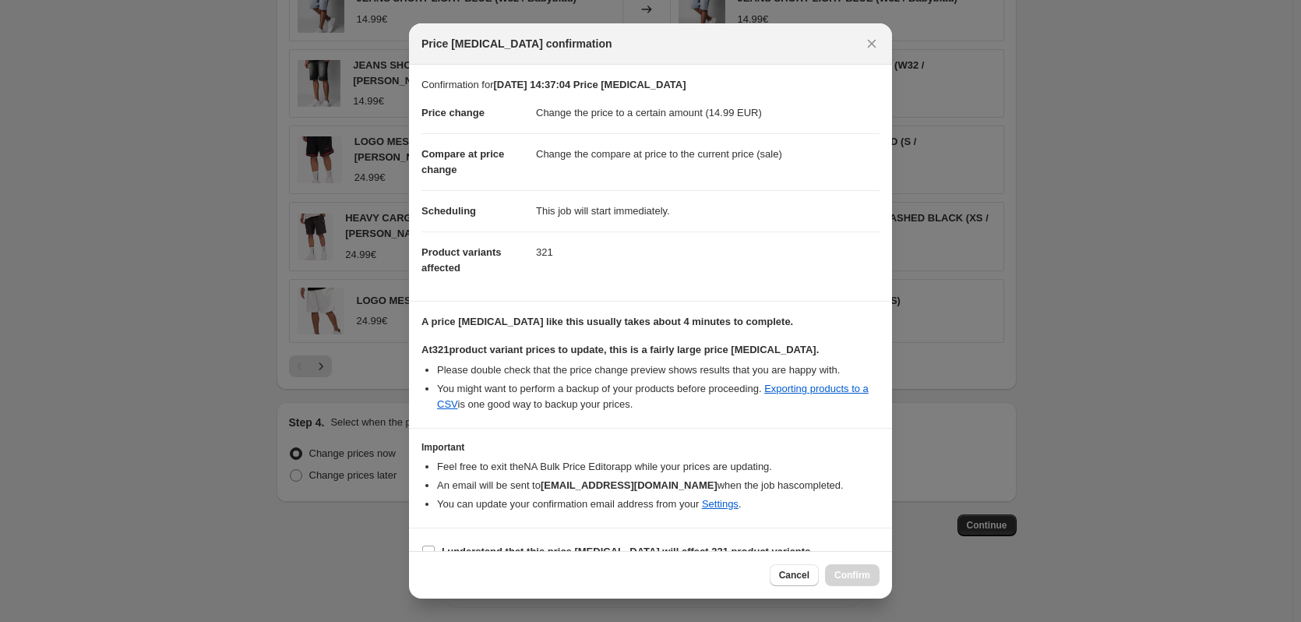
scroll to position [24, 0]
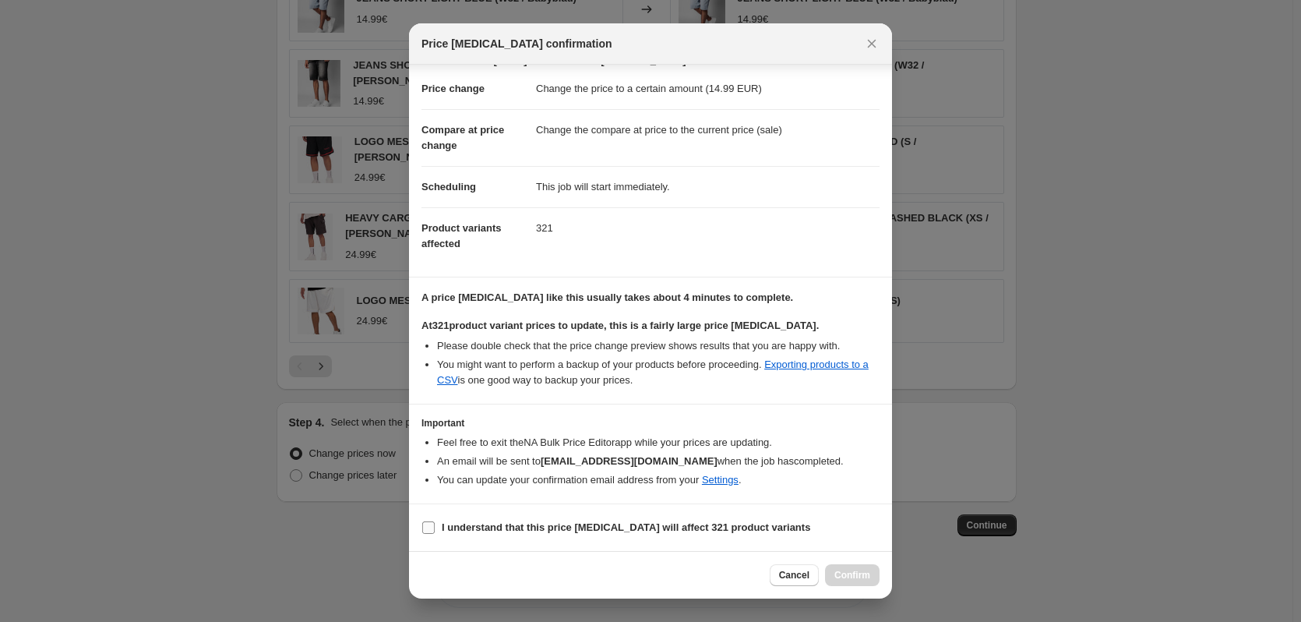
click at [658, 532] on b "I understand that this price [MEDICAL_DATA] will affect 321 product variants" at bounding box center [626, 527] width 369 height 12
click at [435, 532] on input "I understand that this price [MEDICAL_DATA] will affect 321 product variants" at bounding box center [428, 527] width 12 height 12
checkbox input "true"
click at [856, 570] on span "Confirm" at bounding box center [853, 575] width 36 height 12
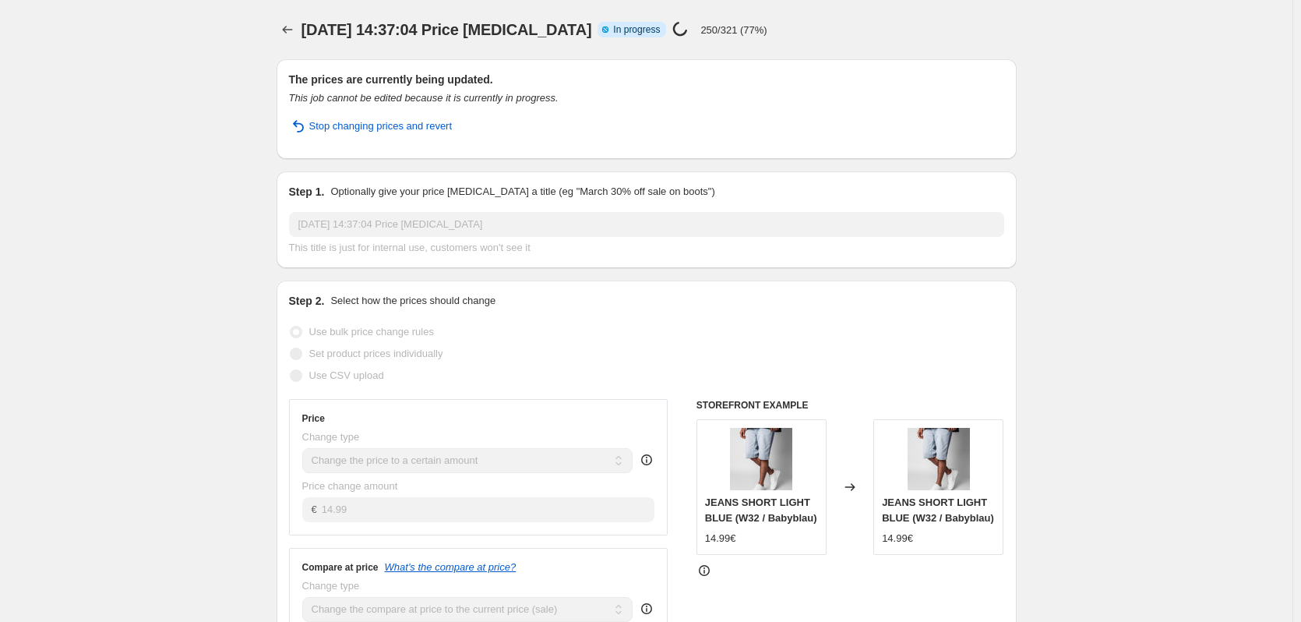
select select "collection"
